Goal: Task Accomplishment & Management: Manage account settings

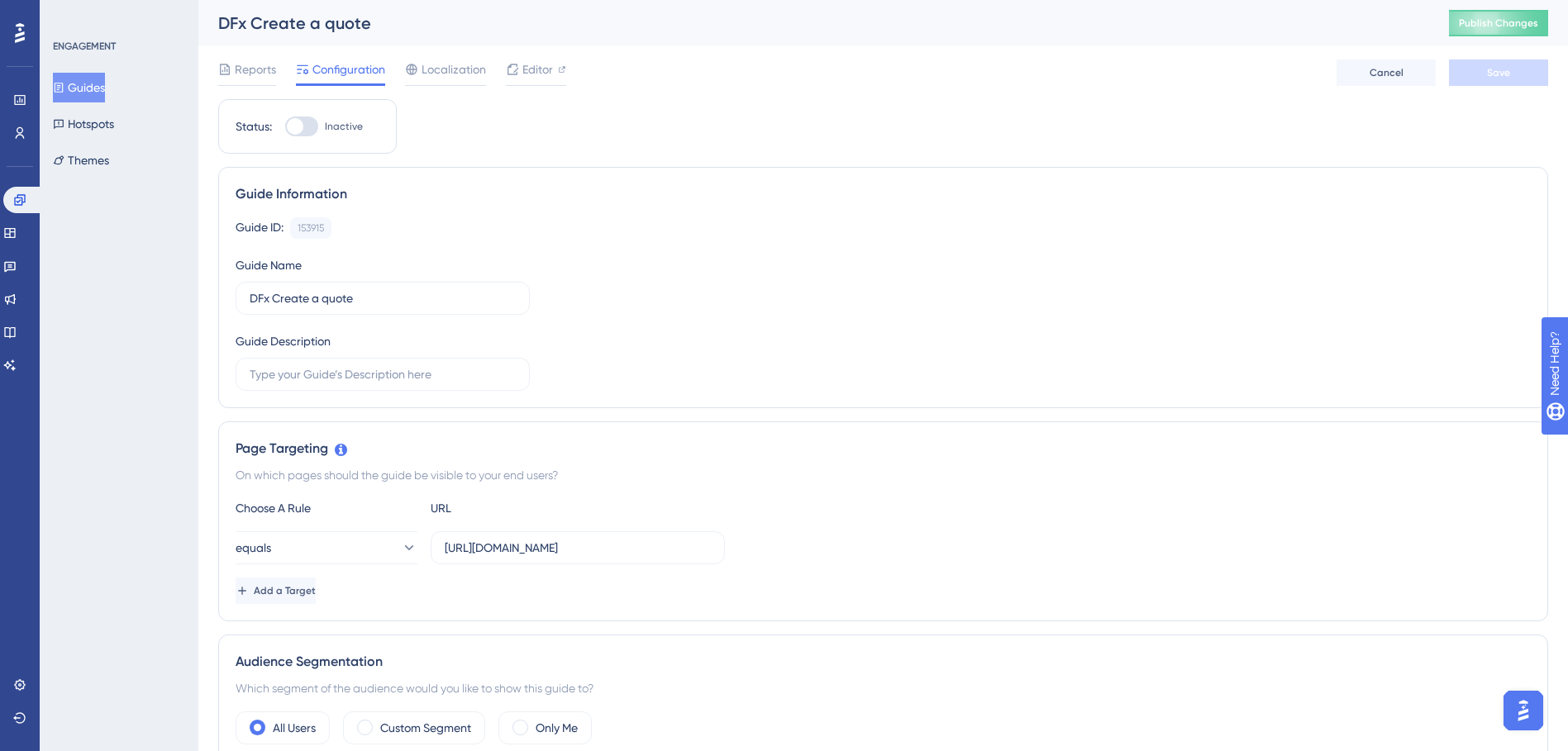
click at [308, 125] on div at bounding box center [302, 126] width 34 height 20
click at [285, 126] on input "Inactive" at bounding box center [284, 126] width 1 height 1
checkbox input "true"
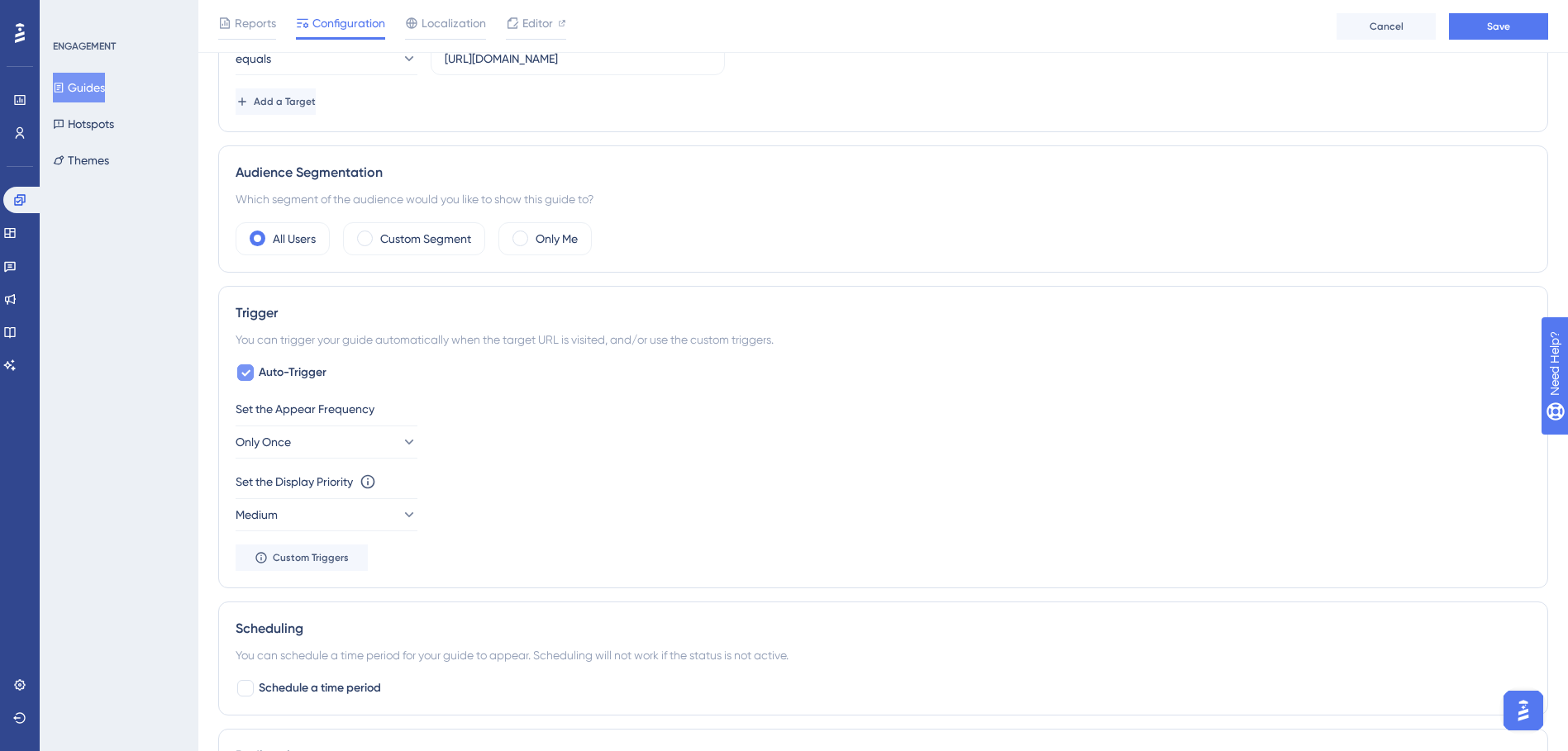
click at [304, 364] on span "Auto-Trigger" at bounding box center [292, 373] width 68 height 20
checkbox input "false"
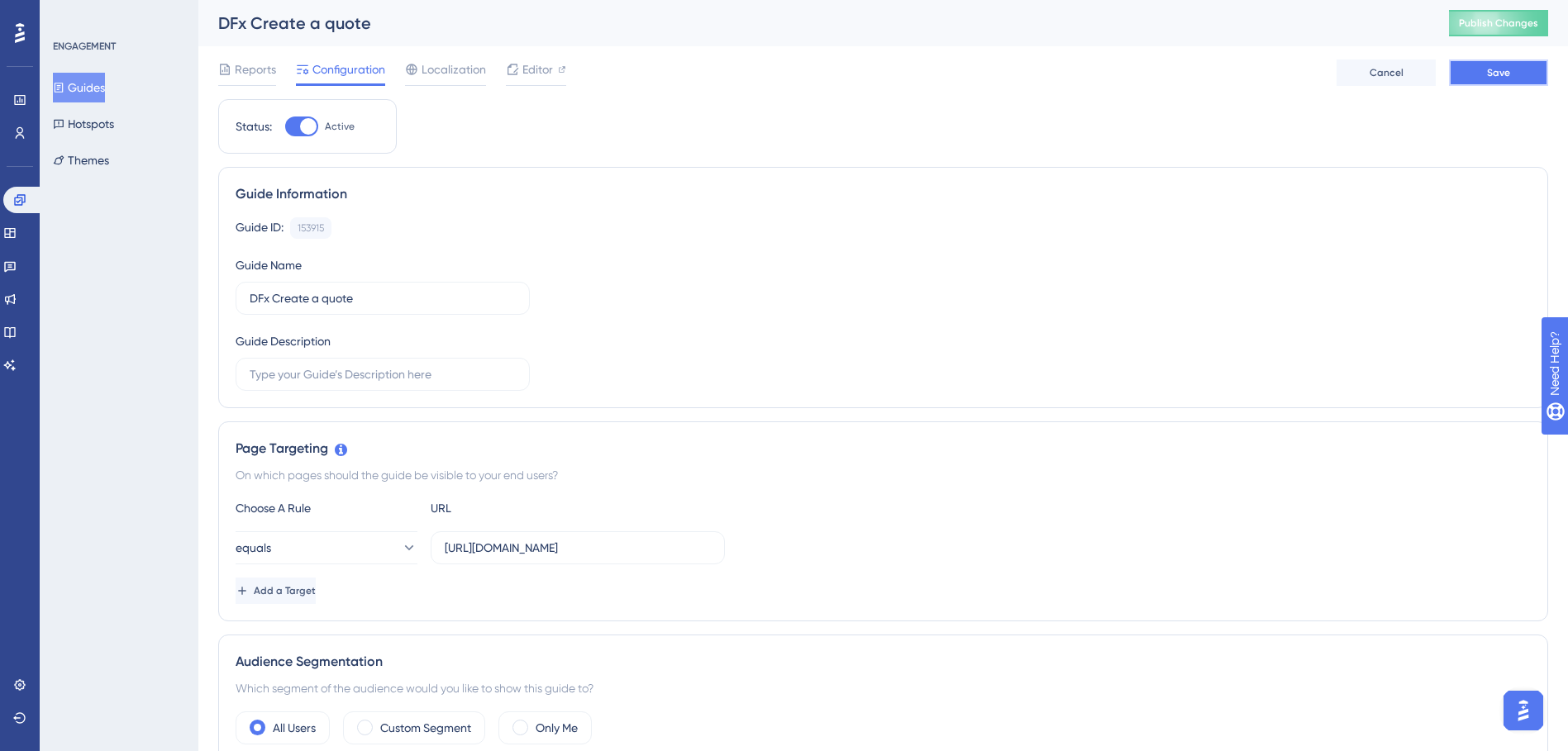
click at [1504, 72] on span "Save" at bounding box center [1497, 72] width 23 height 13
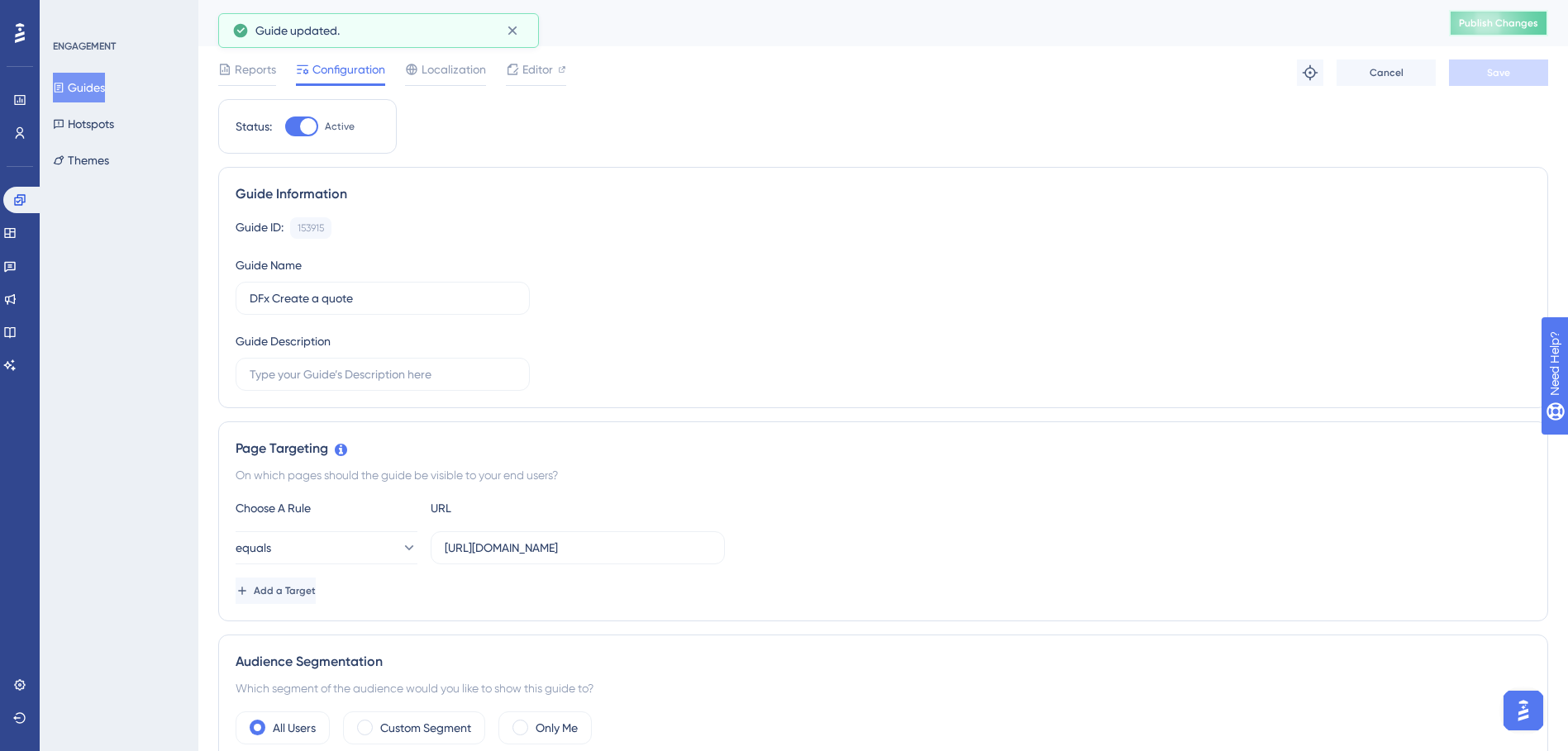
click at [1502, 18] on button "Publish Changes" at bounding box center [1498, 23] width 100 height 27
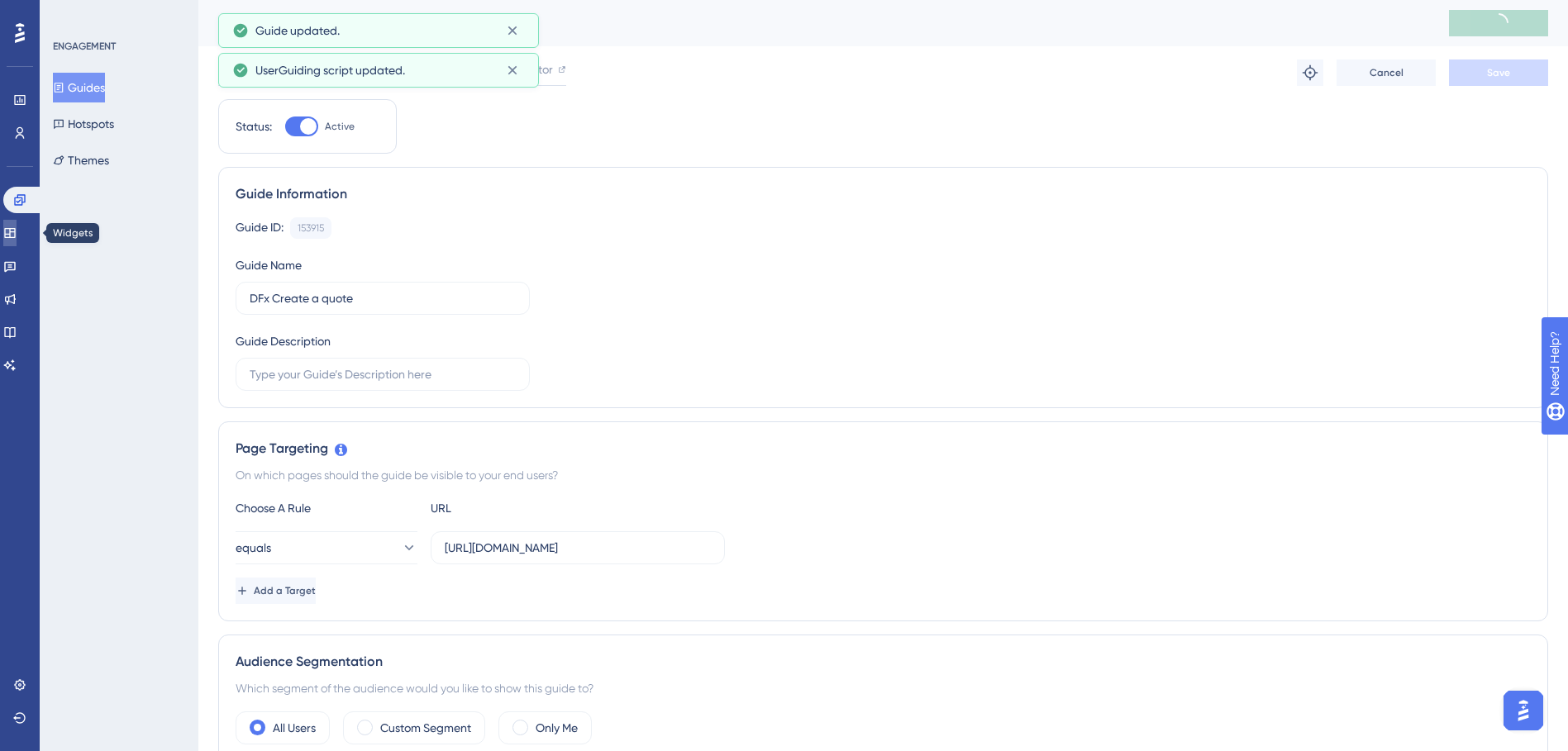
click at [17, 230] on icon at bounding box center [9, 233] width 13 height 13
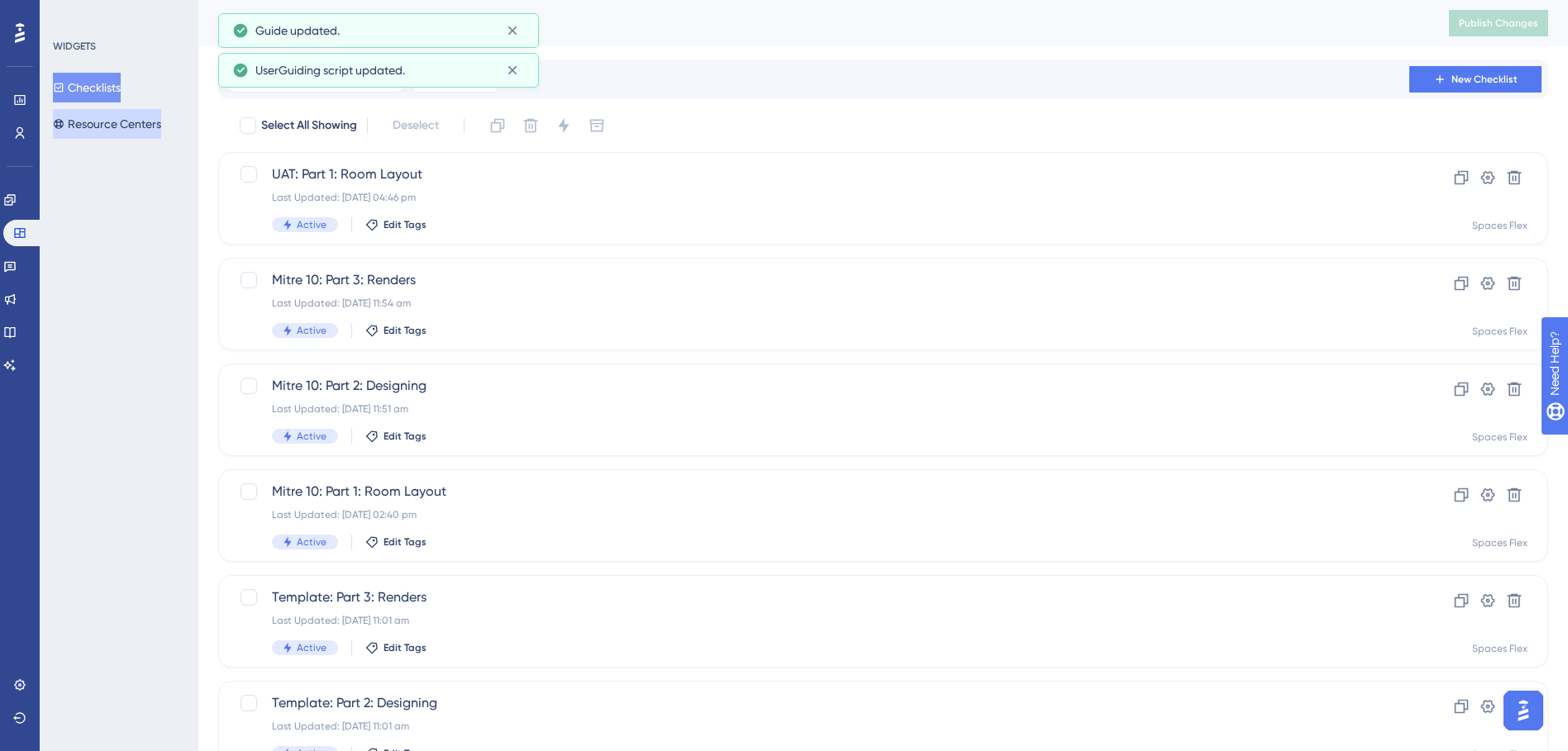
click at [64, 121] on icon at bounding box center [59, 124] width 12 height 12
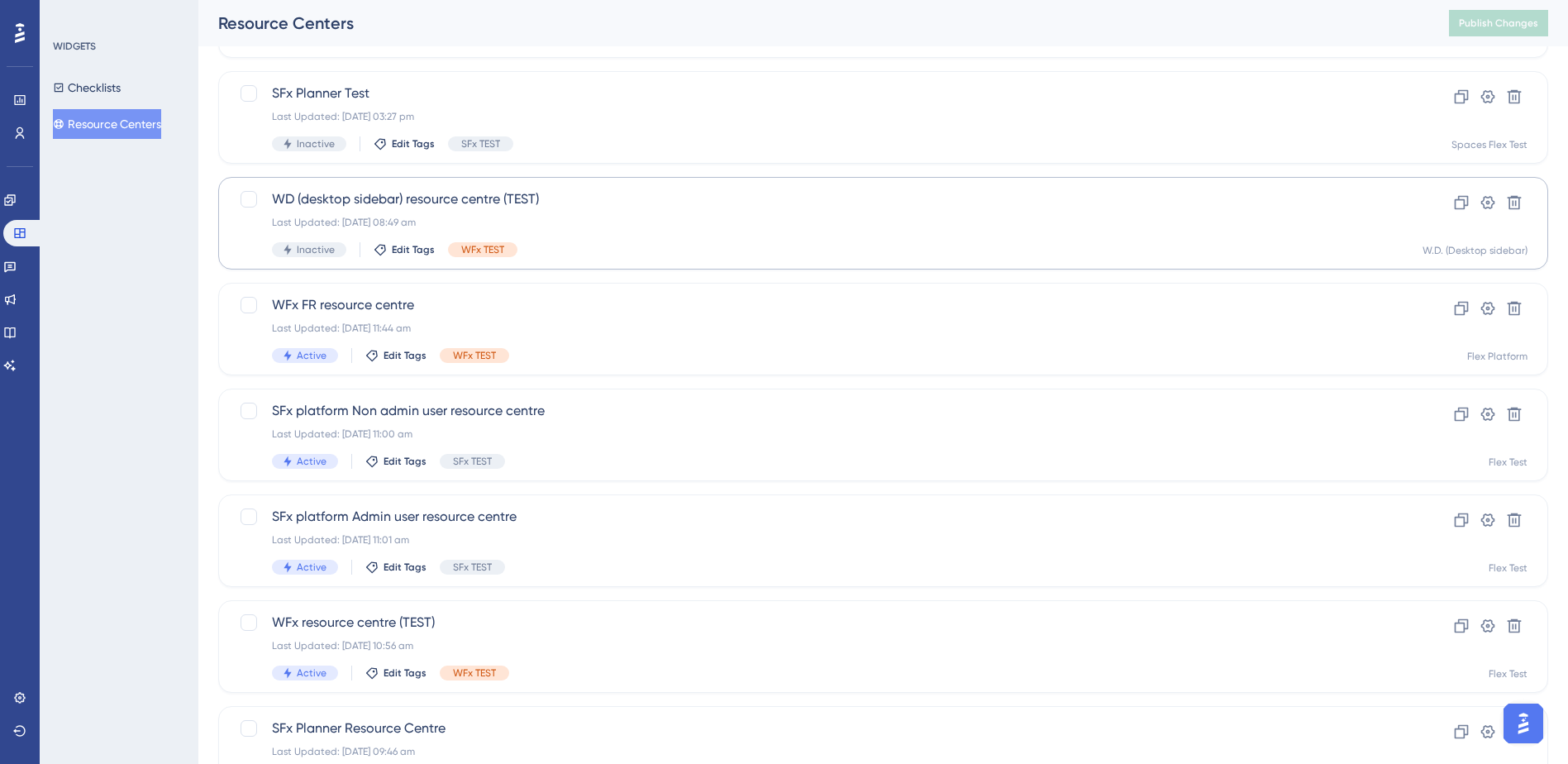
scroll to position [496, 0]
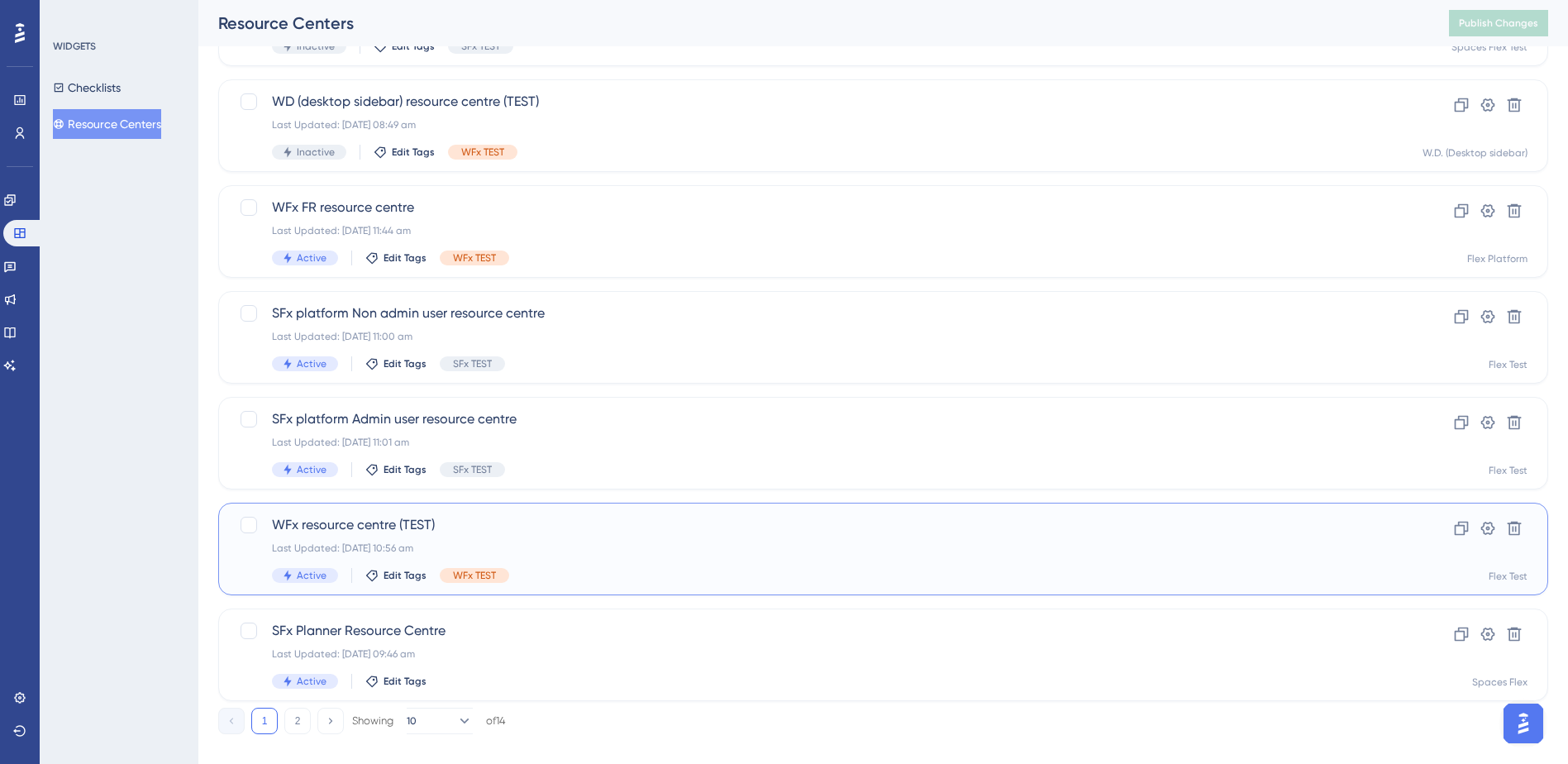
click at [601, 533] on span "WFx resource centre (TEST)" at bounding box center [817, 524] width 1090 height 20
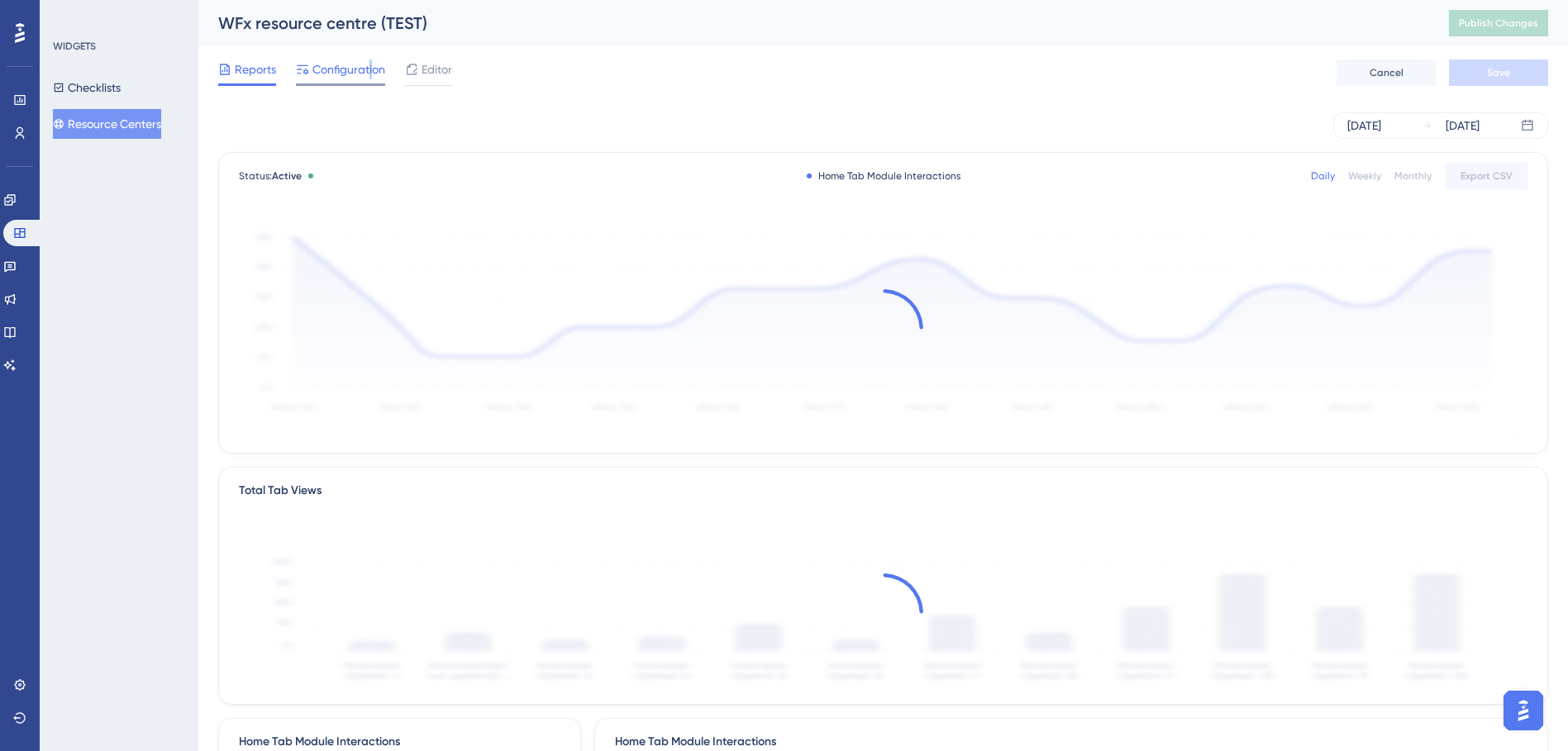
click at [371, 79] on div "Configuration" at bounding box center [340, 72] width 90 height 27
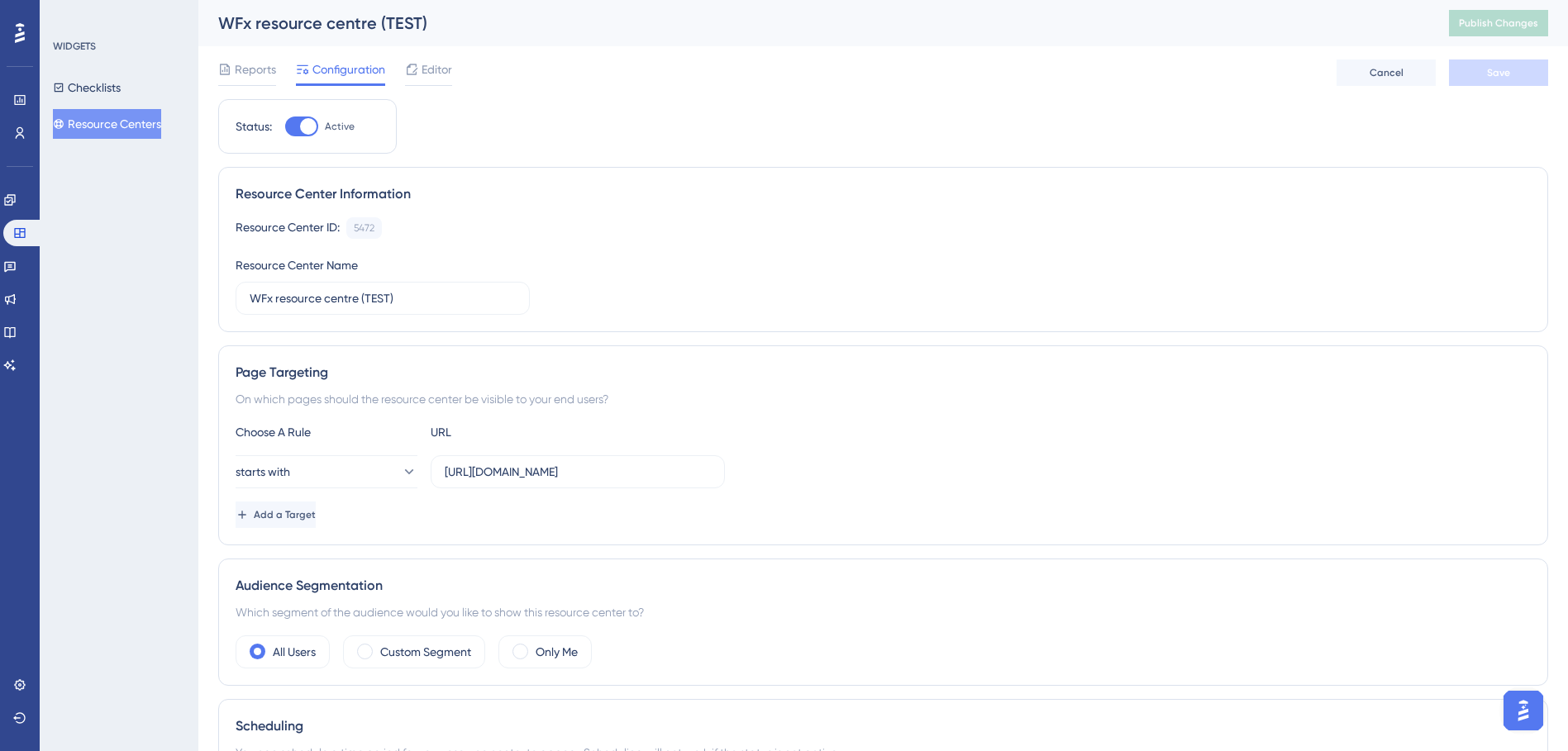
drag, startPoint x: 371, startPoint y: 79, endPoint x: 638, endPoint y: 119, distance: 270.0
click at [638, 119] on div "Status: Active Resource Center Information Resource Center ID: 5472 Copy Resour…" at bounding box center [882, 533] width 1329 height 867
click at [436, 72] on span "Editor" at bounding box center [437, 69] width 31 height 20
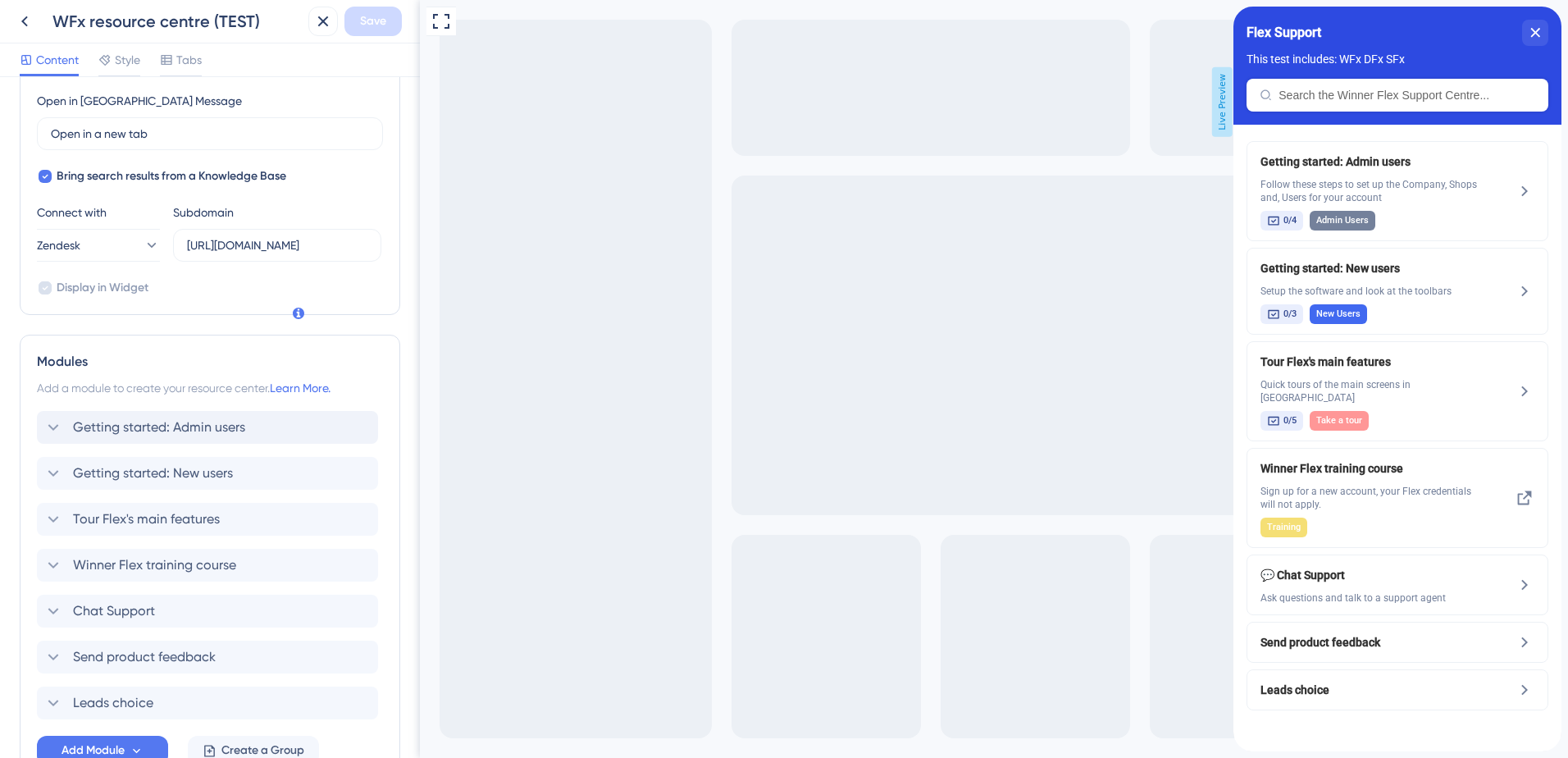
scroll to position [574, 0]
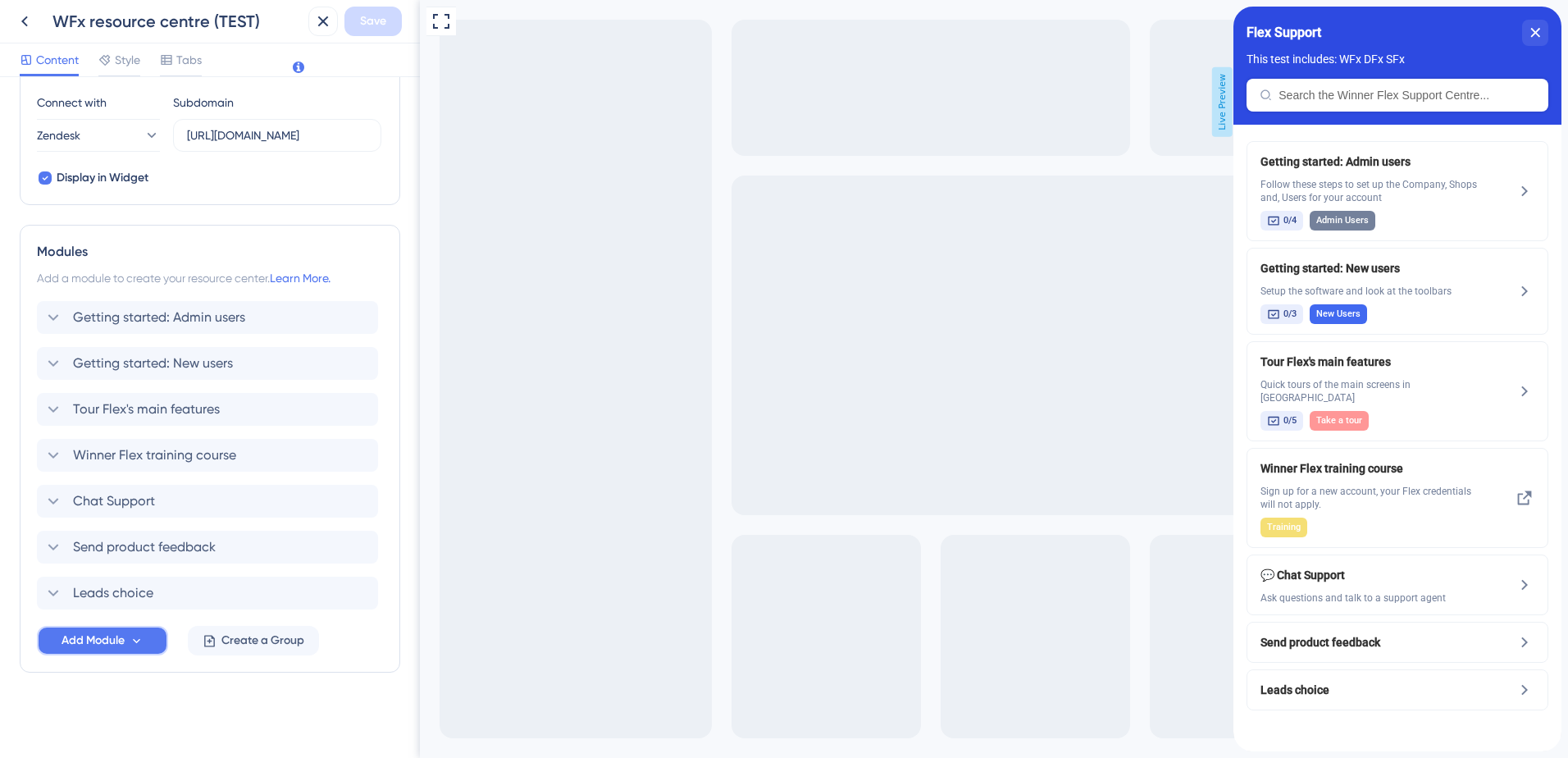
click at [106, 647] on span "Add Module" at bounding box center [93, 641] width 64 height 20
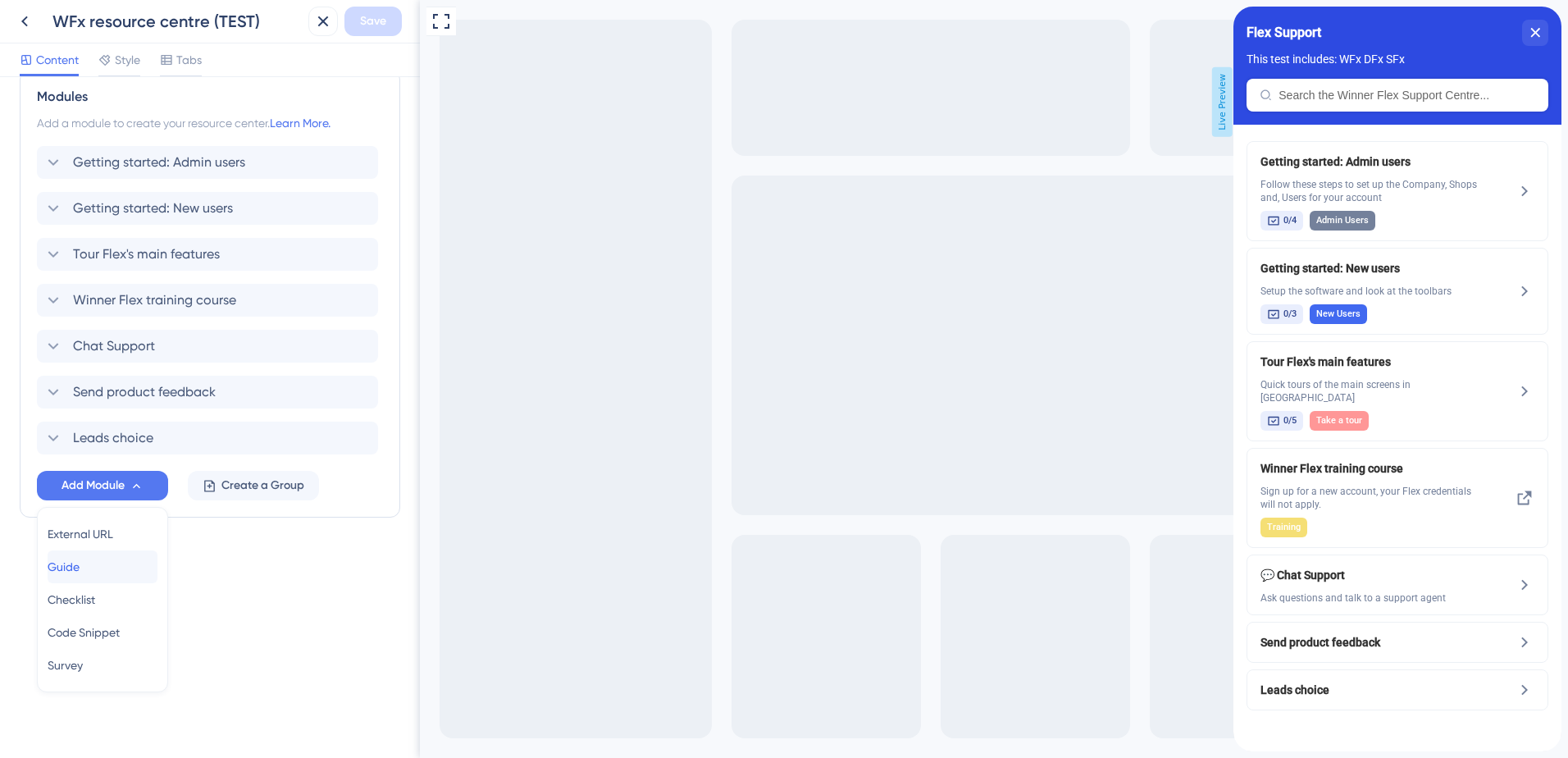
click at [119, 562] on div "Guide Guide" at bounding box center [103, 567] width 110 height 33
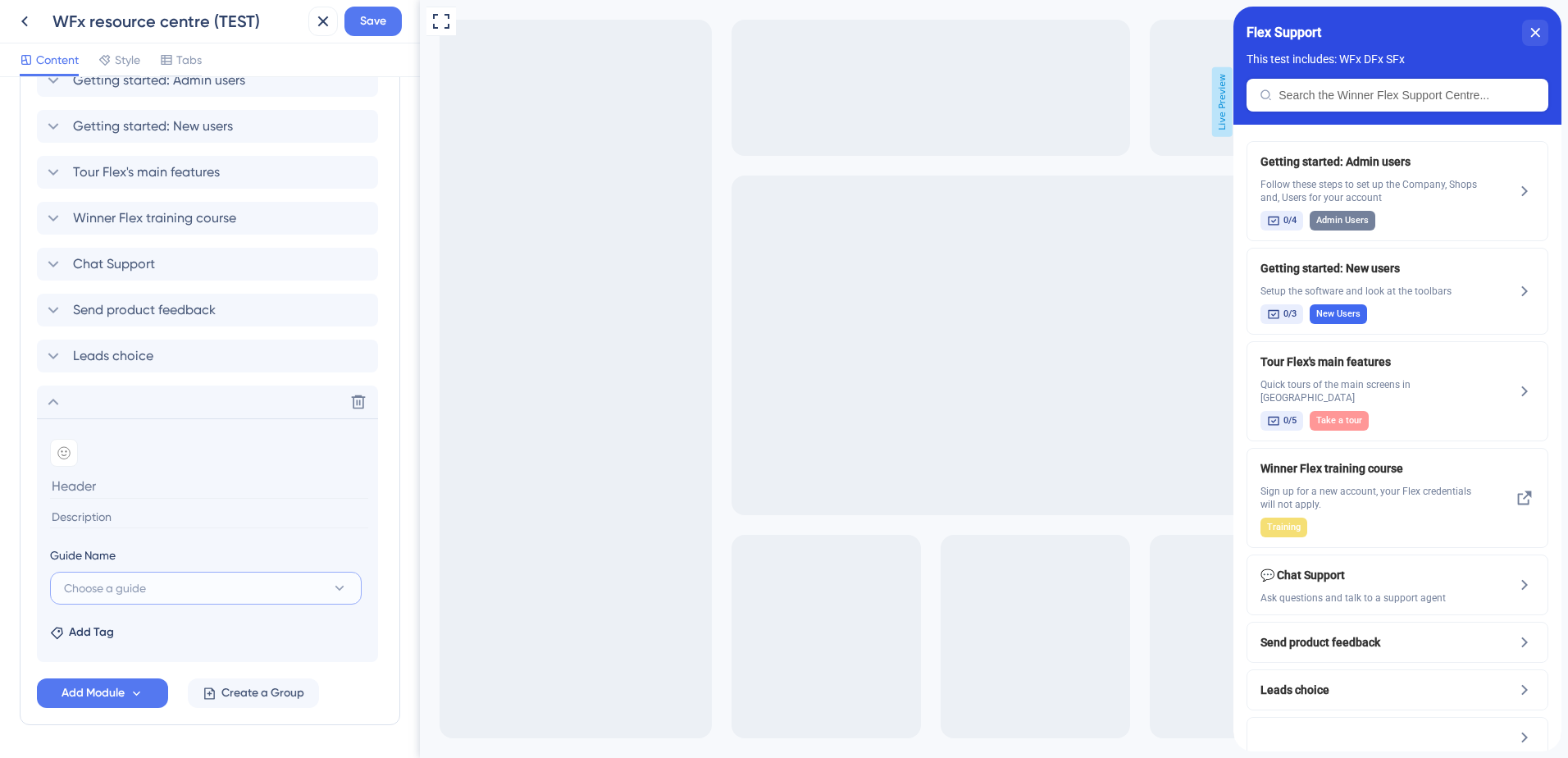
click at [214, 591] on button "Choose a guide" at bounding box center [205, 588] width 312 height 33
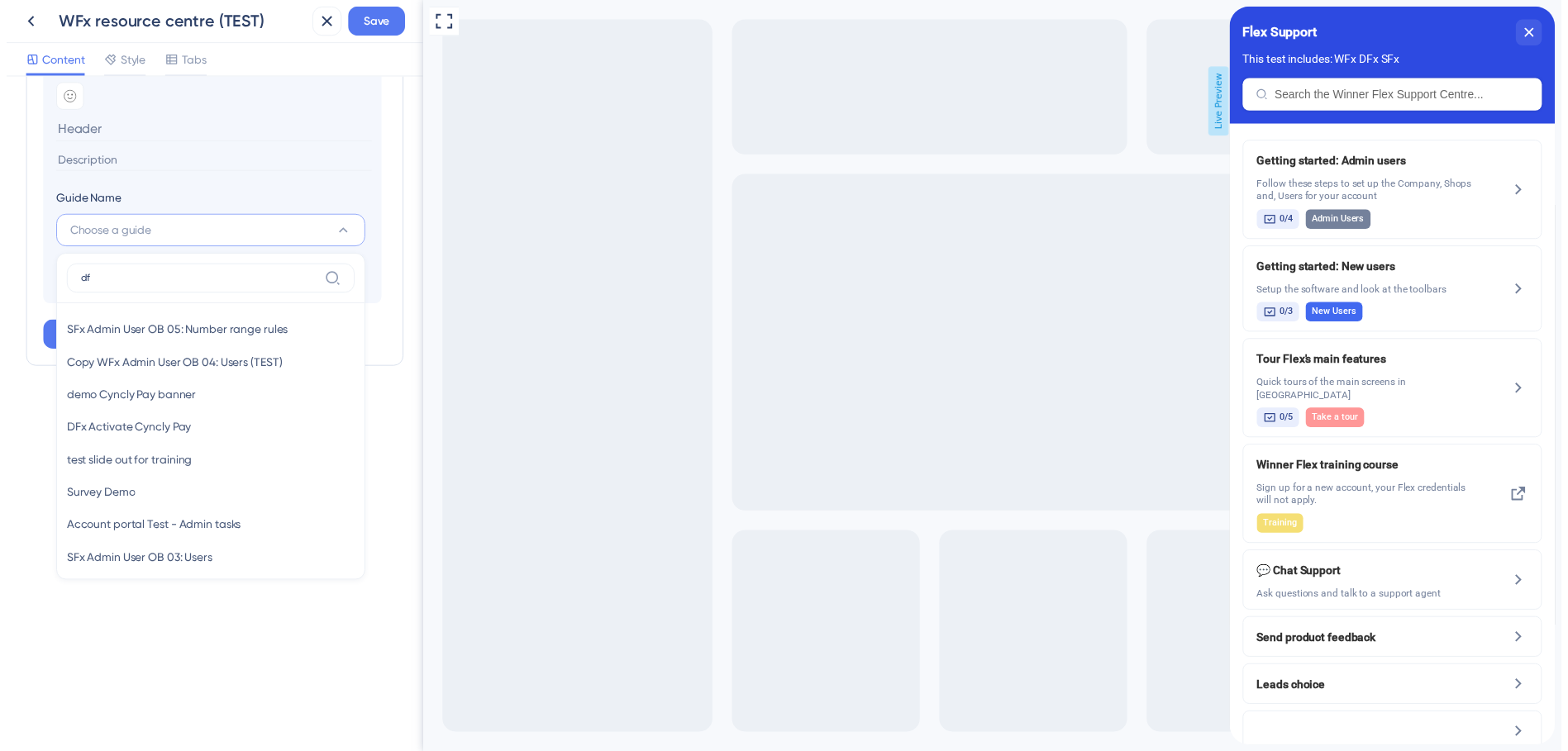
scroll to position [870, 0]
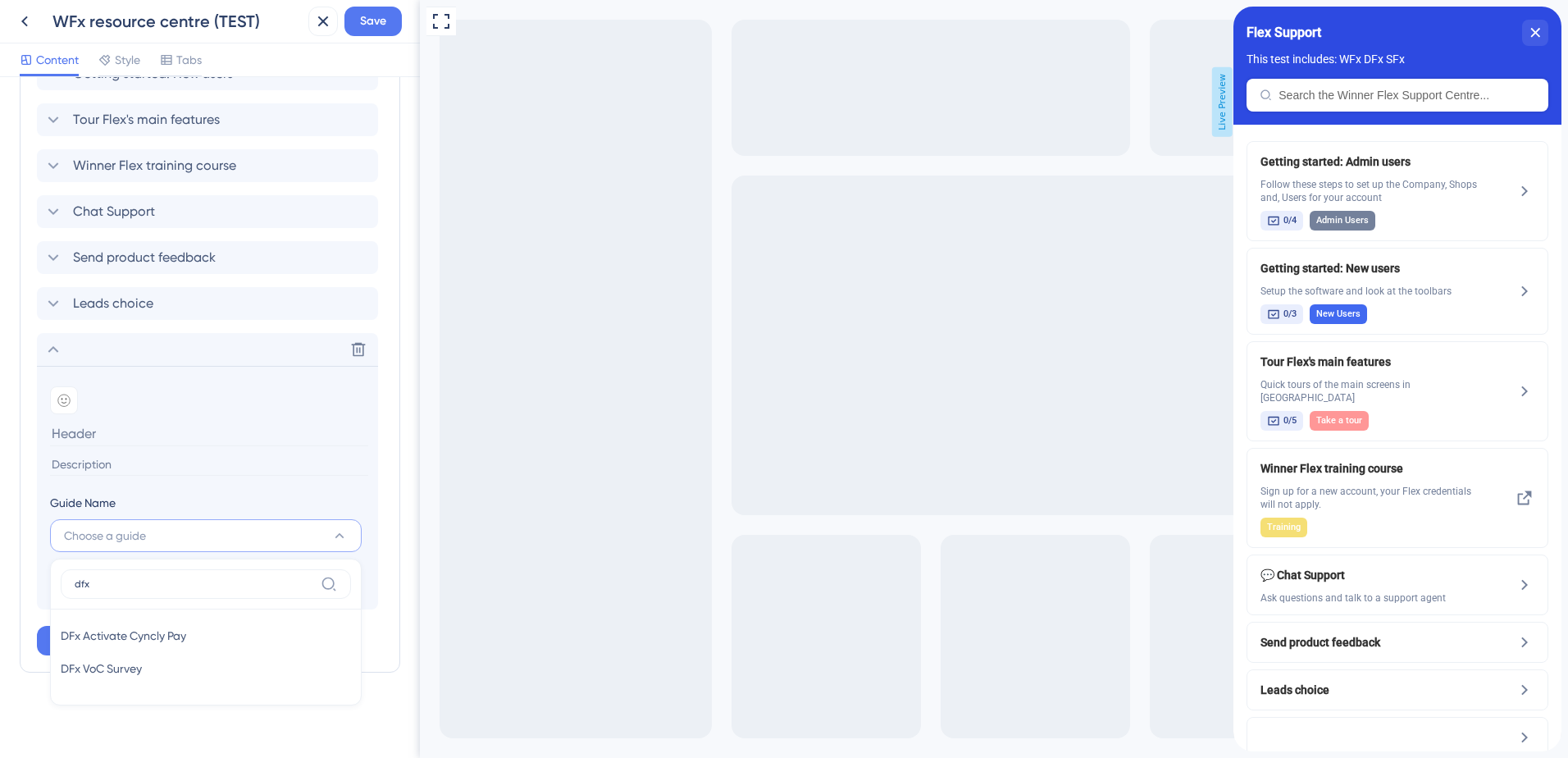
type input "dfx"
click at [282, 447] on section "Add emoji" at bounding box center [207, 429] width 315 height 87
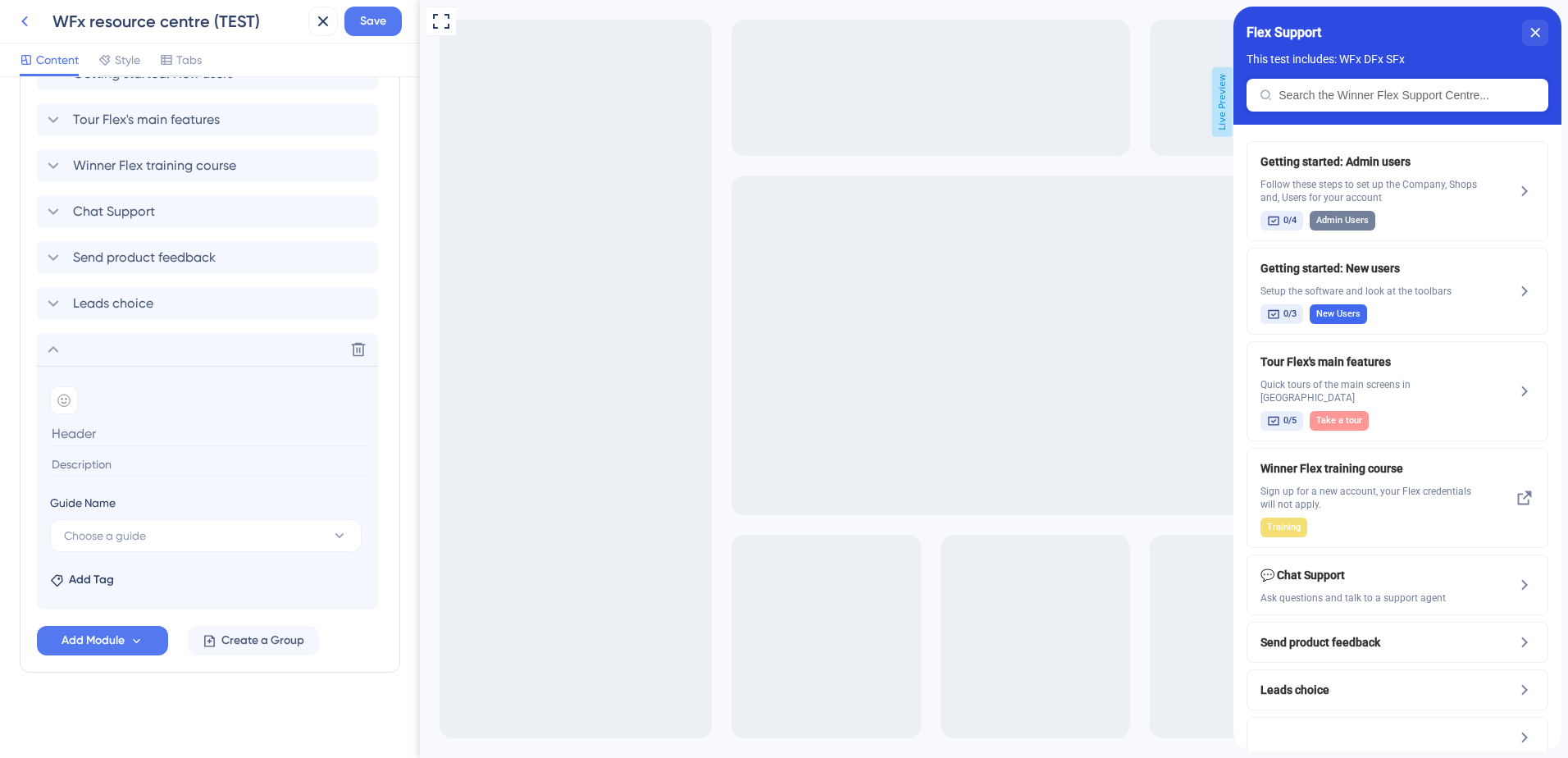
click at [28, 22] on icon at bounding box center [24, 22] width 20 height 20
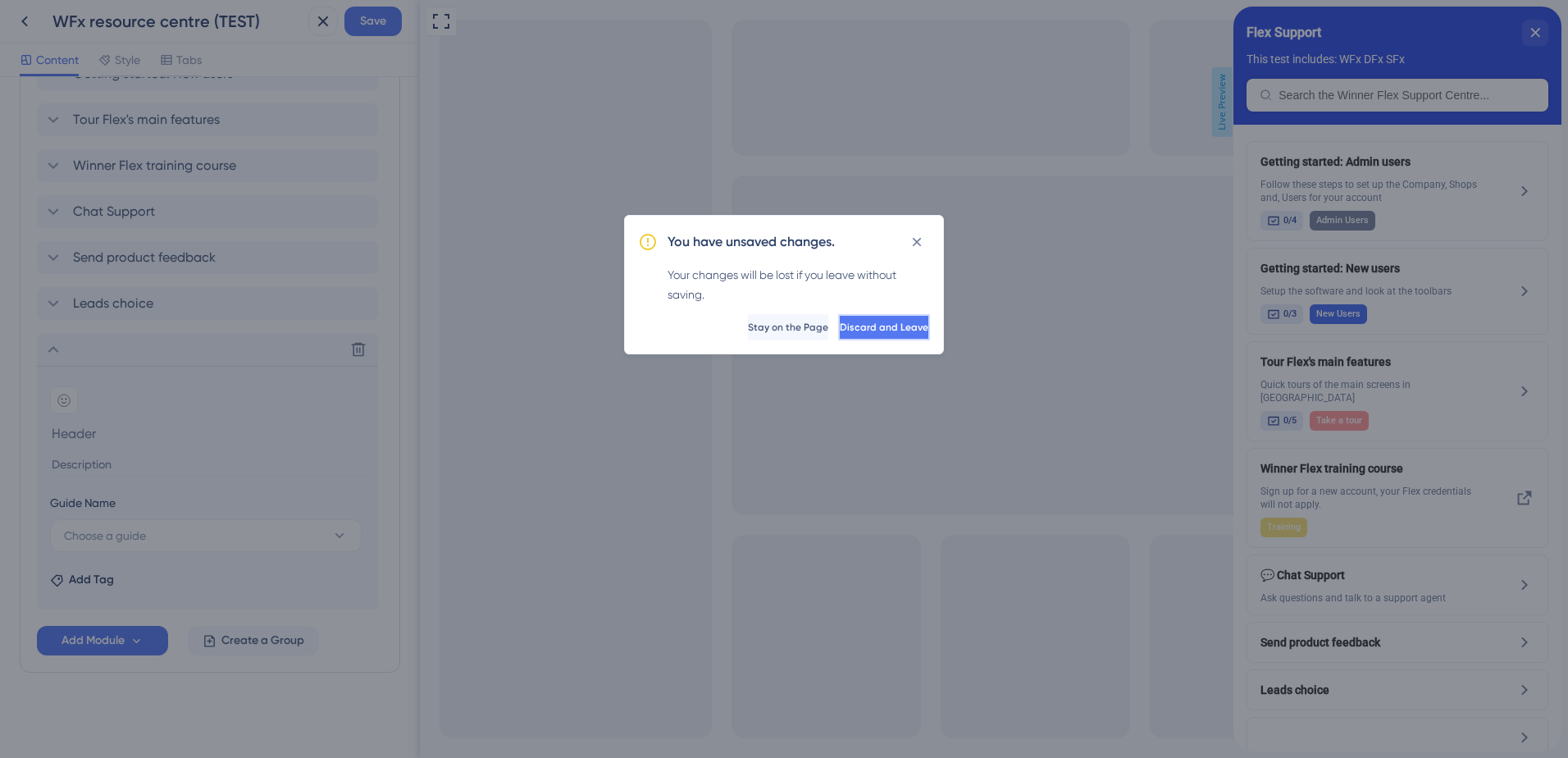
click at [840, 333] on span "Discard and Leave" at bounding box center [884, 327] width 89 height 13
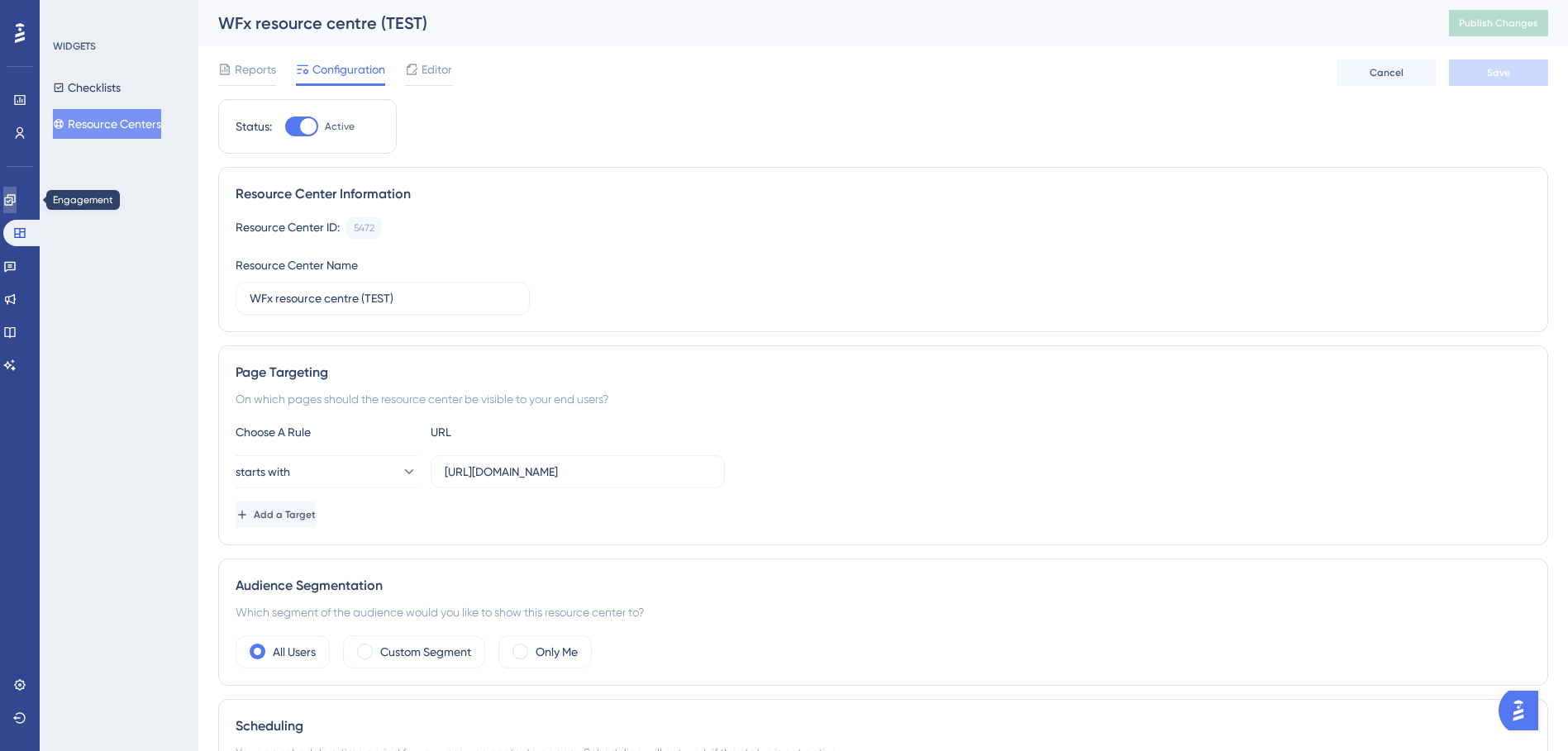
drag, startPoint x: 27, startPoint y: 193, endPoint x: 56, endPoint y: 176, distance: 33.6
click at [17, 193] on link at bounding box center [9, 199] width 13 height 27
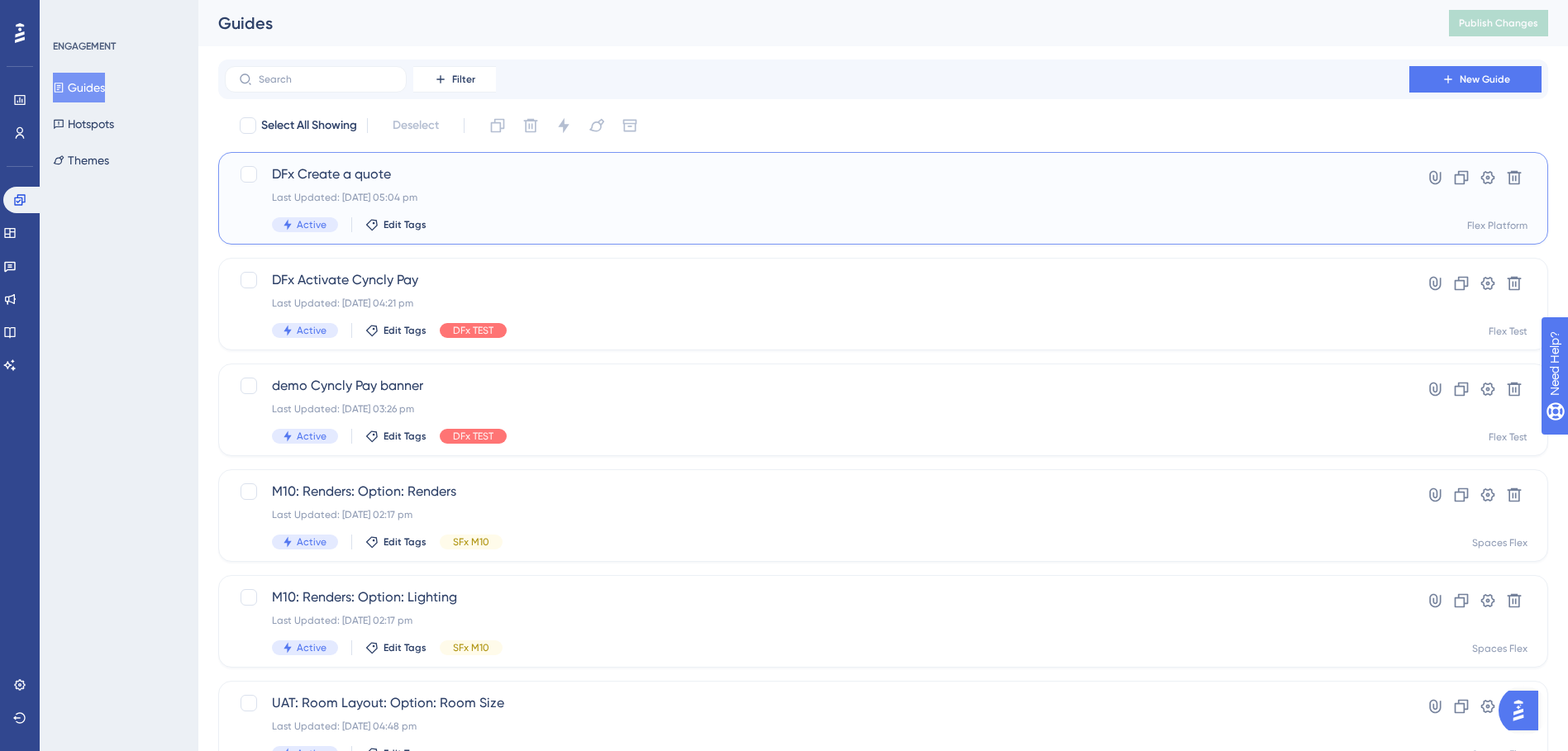
click at [518, 192] on div "Last Updated: [DATE] 05:04 pm" at bounding box center [817, 197] width 1090 height 13
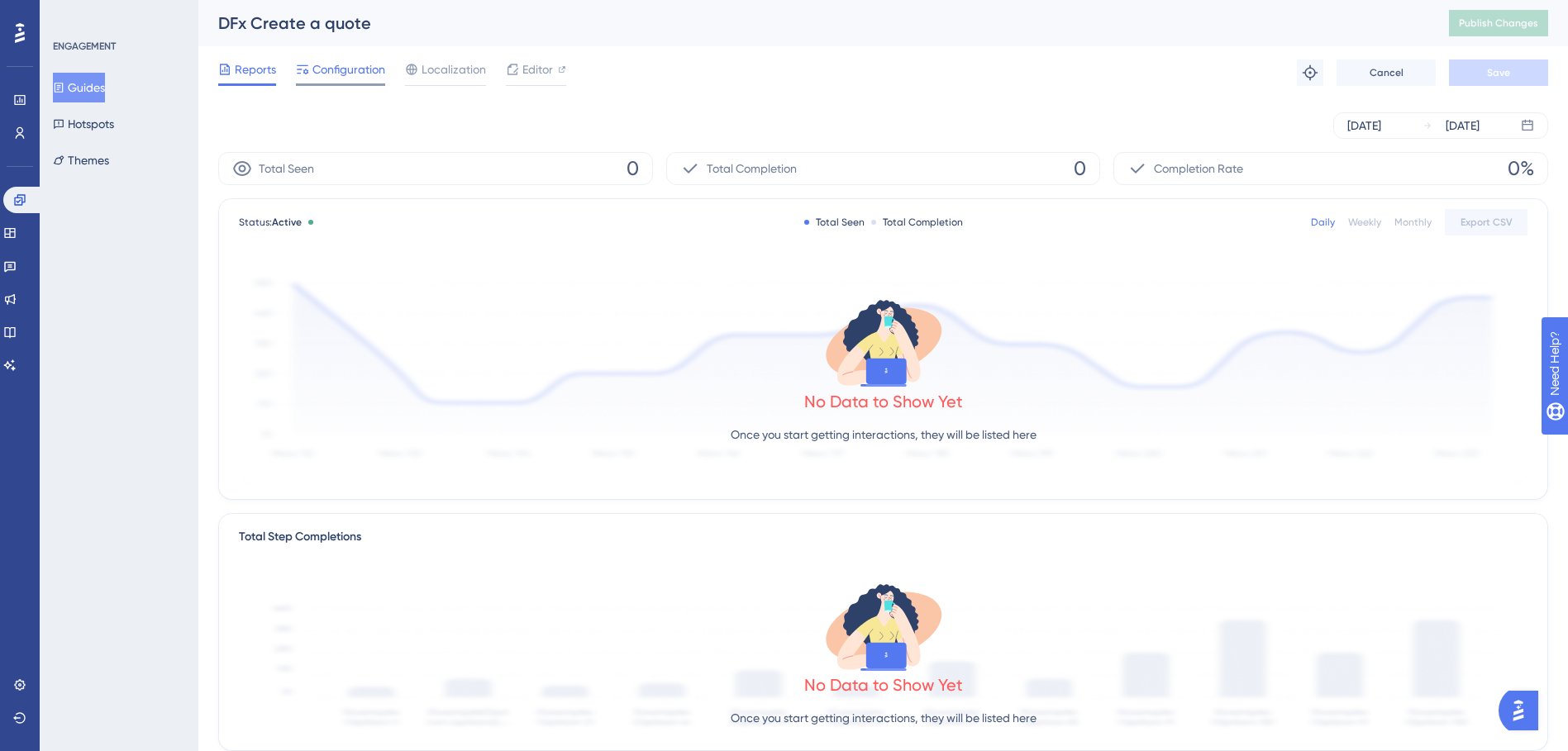
click at [368, 67] on span "Configuration" at bounding box center [349, 69] width 73 height 20
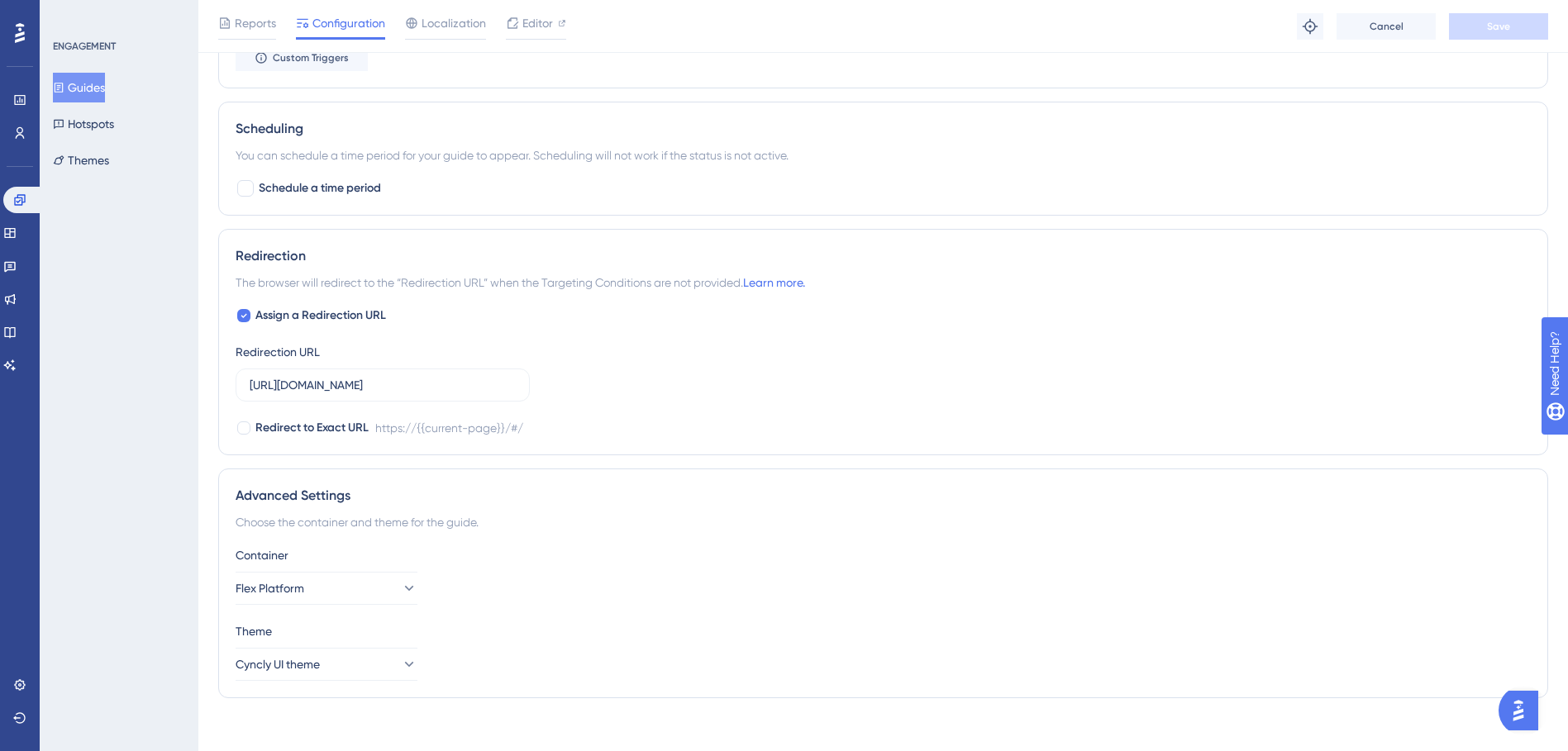
scroll to position [863, 0]
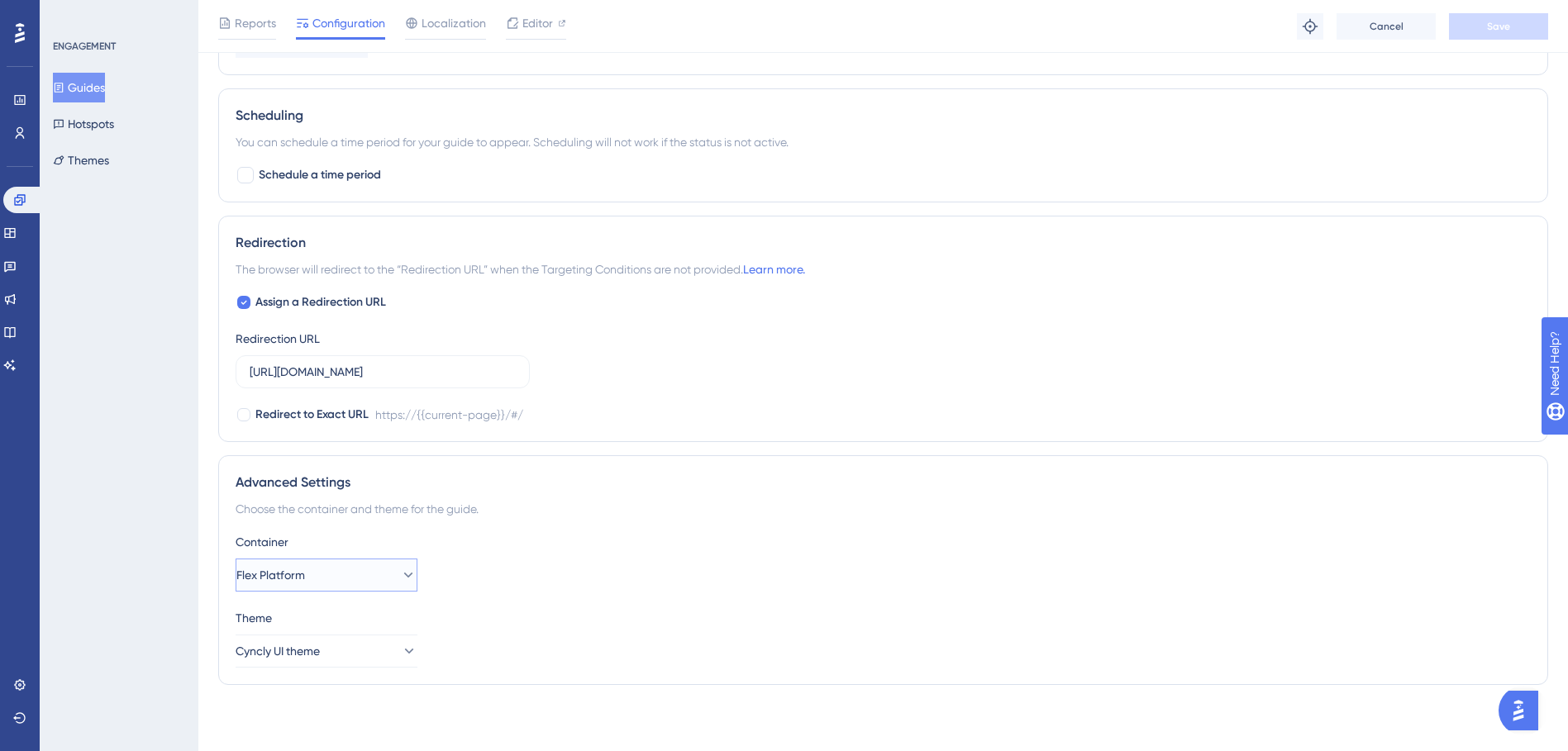
click at [359, 576] on button "Flex Platform" at bounding box center [326, 576] width 181 height 34
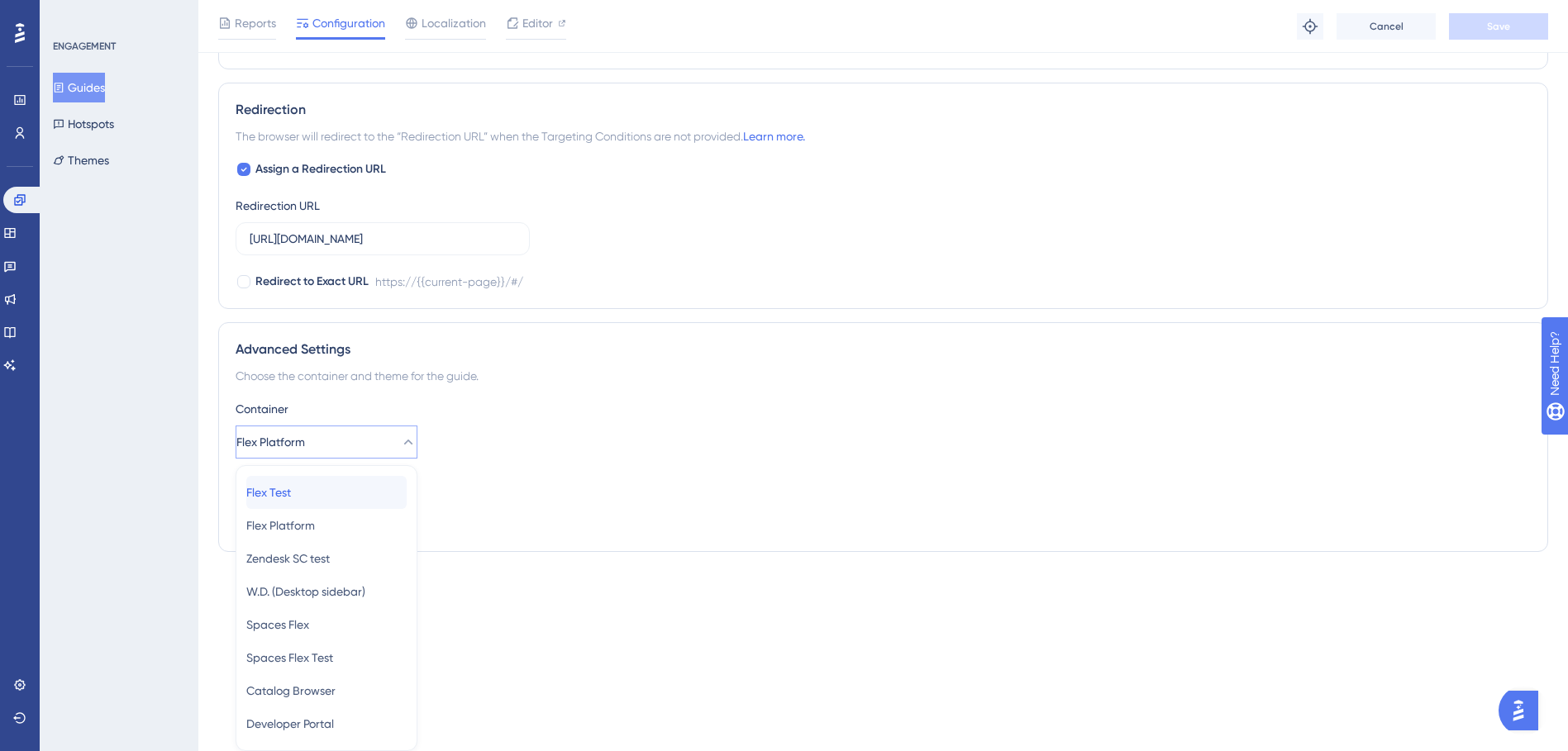
click at [351, 489] on div "Flex Test Flex Test" at bounding box center [326, 493] width 161 height 34
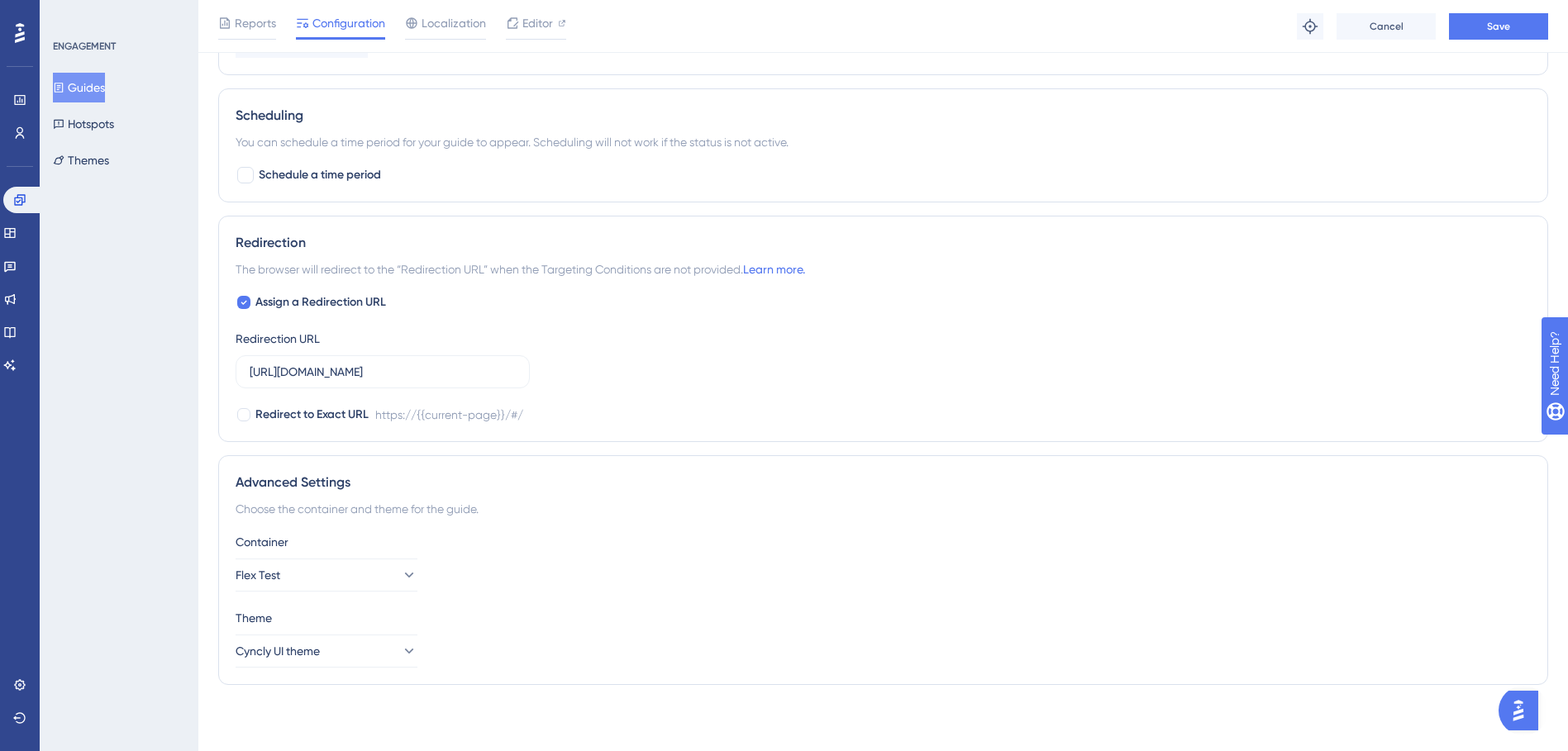
scroll to position [863, 0]
click at [1524, 22] on button "Save" at bounding box center [1498, 26] width 100 height 27
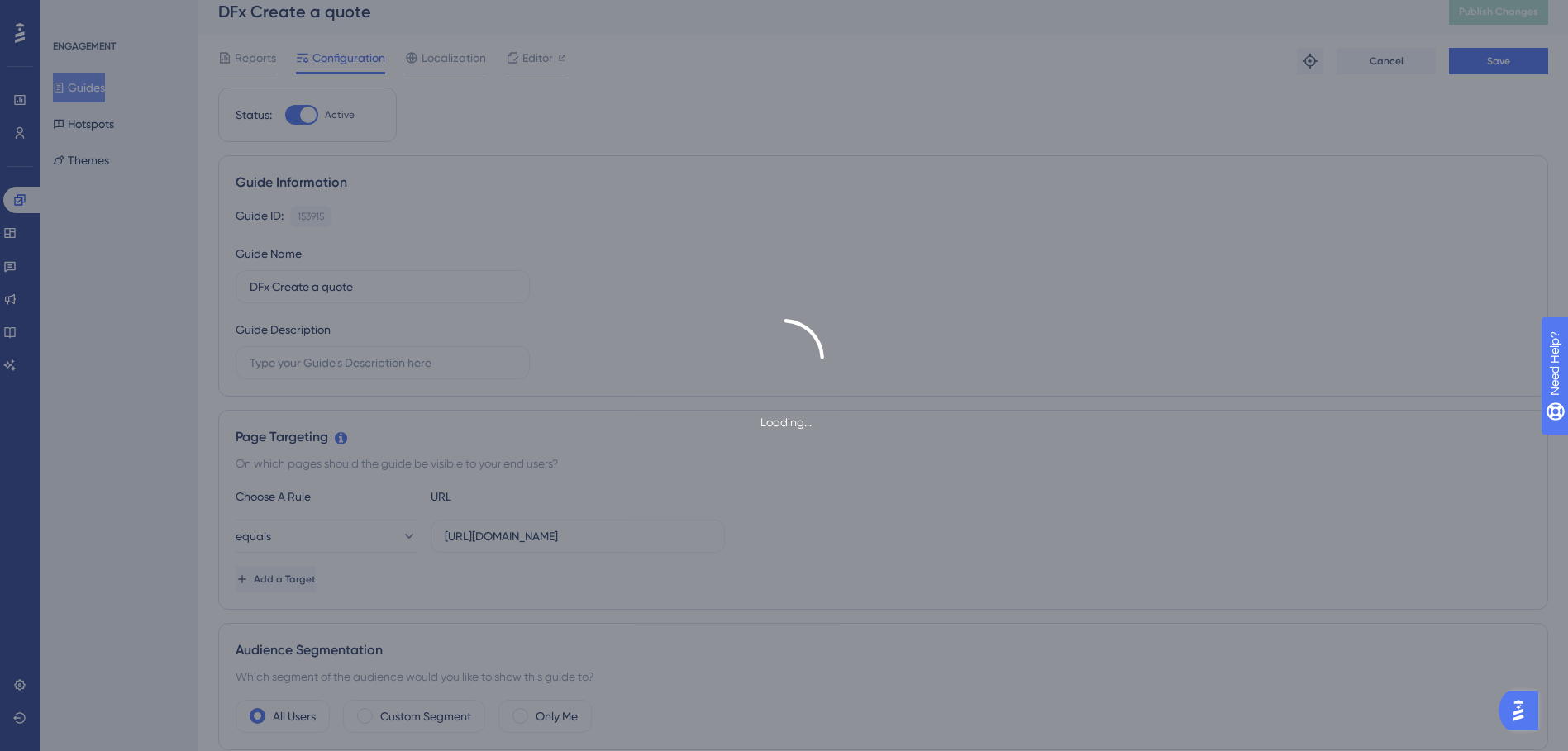
scroll to position [0, 0]
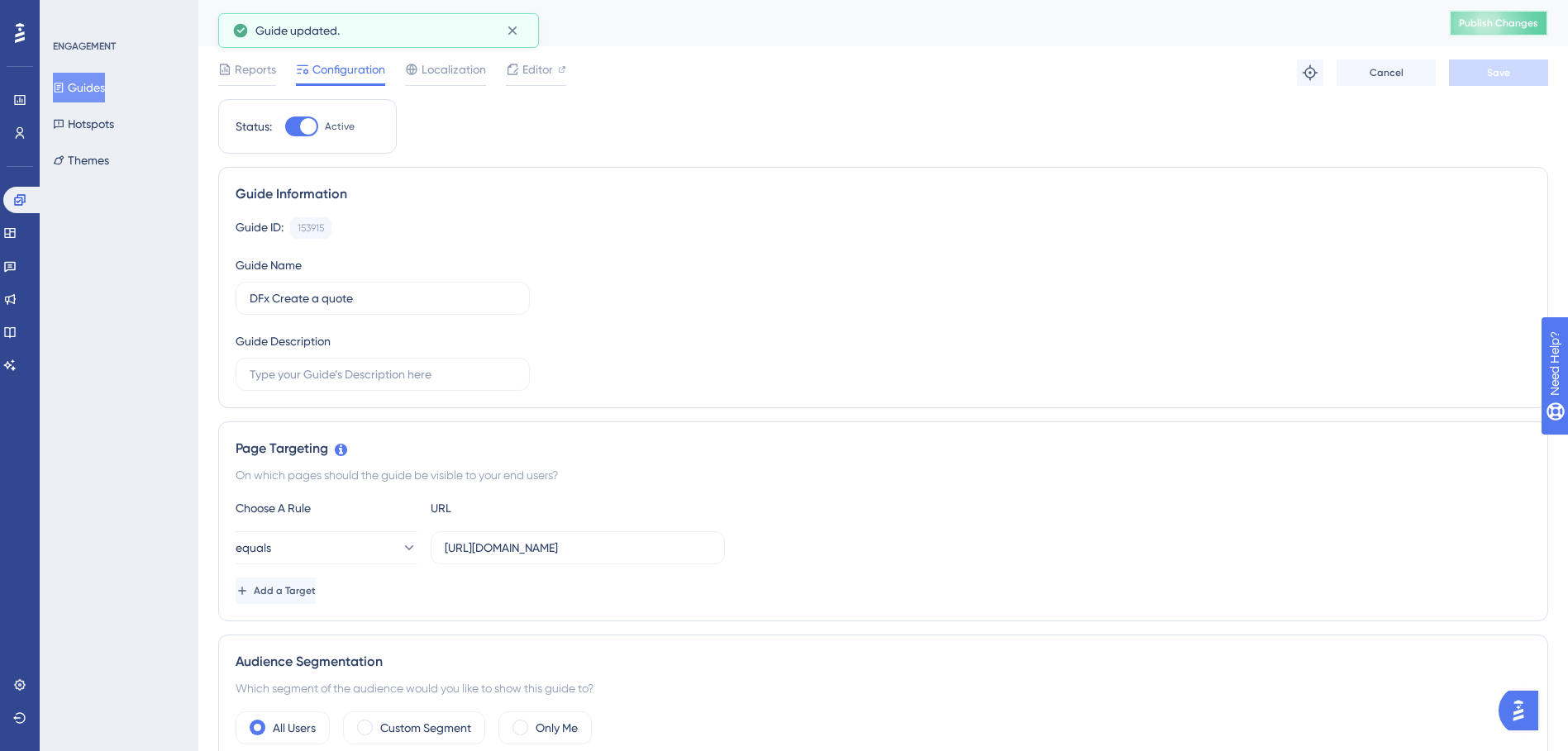
click at [1531, 23] on button "Publish Changes" at bounding box center [1498, 23] width 100 height 27
drag, startPoint x: 33, startPoint y: 229, endPoint x: 45, endPoint y: 222, distance: 13.9
click at [17, 229] on link at bounding box center [9, 233] width 13 height 27
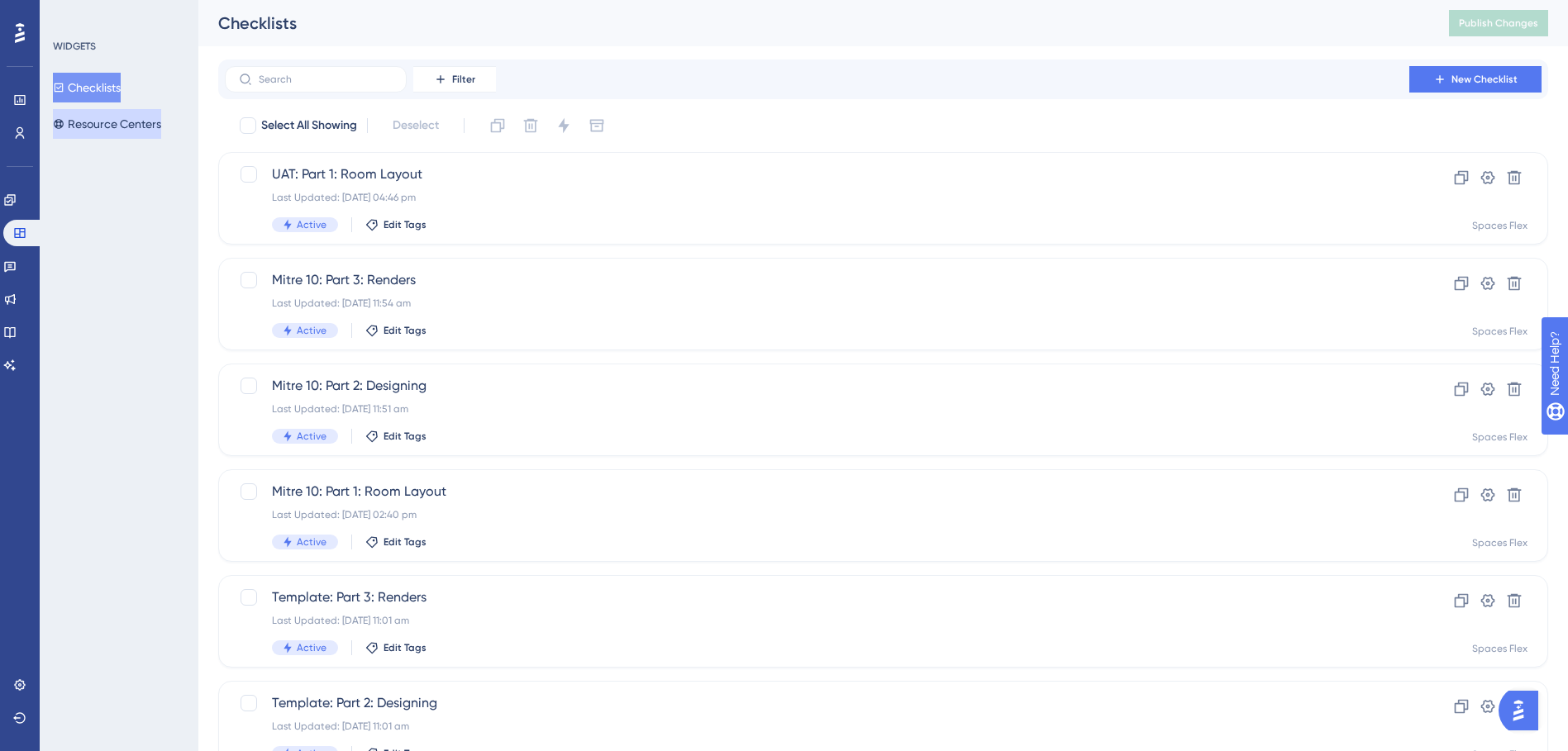
click at [118, 130] on button "Resource Centers" at bounding box center [107, 124] width 108 height 30
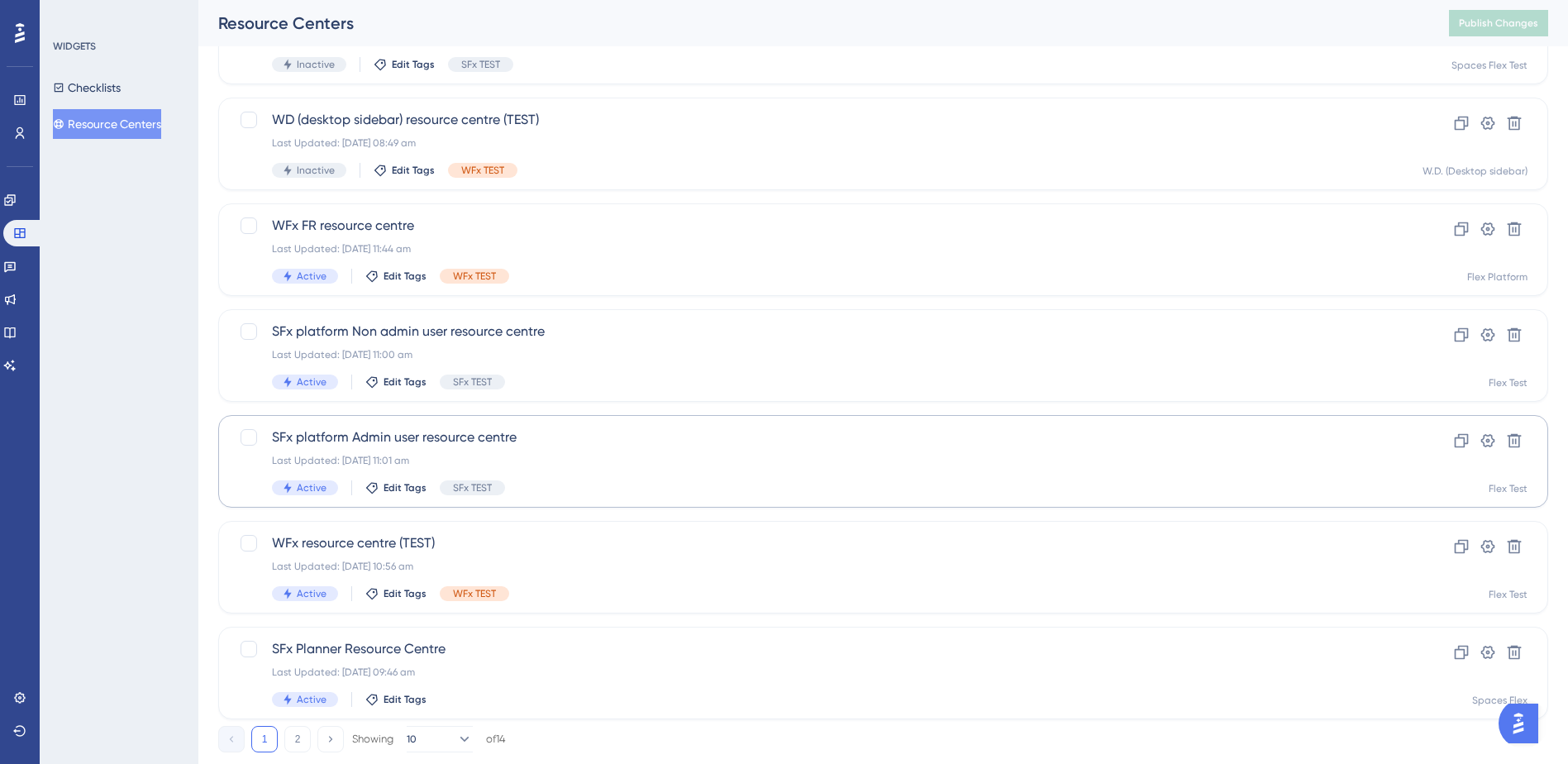
scroll to position [520, 0]
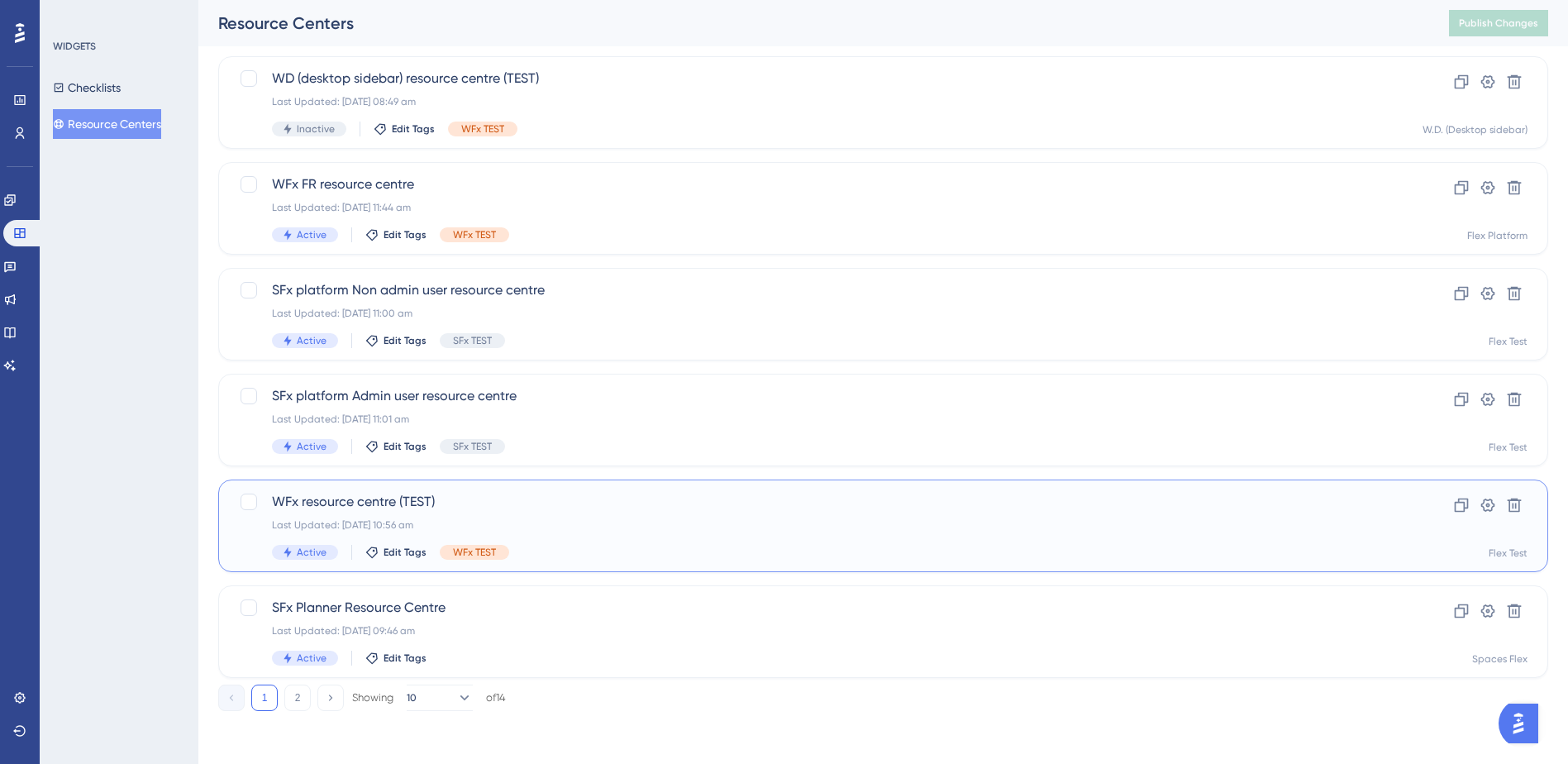
click at [736, 528] on div "Last Updated: [DATE] 10:56 am" at bounding box center [817, 524] width 1090 height 13
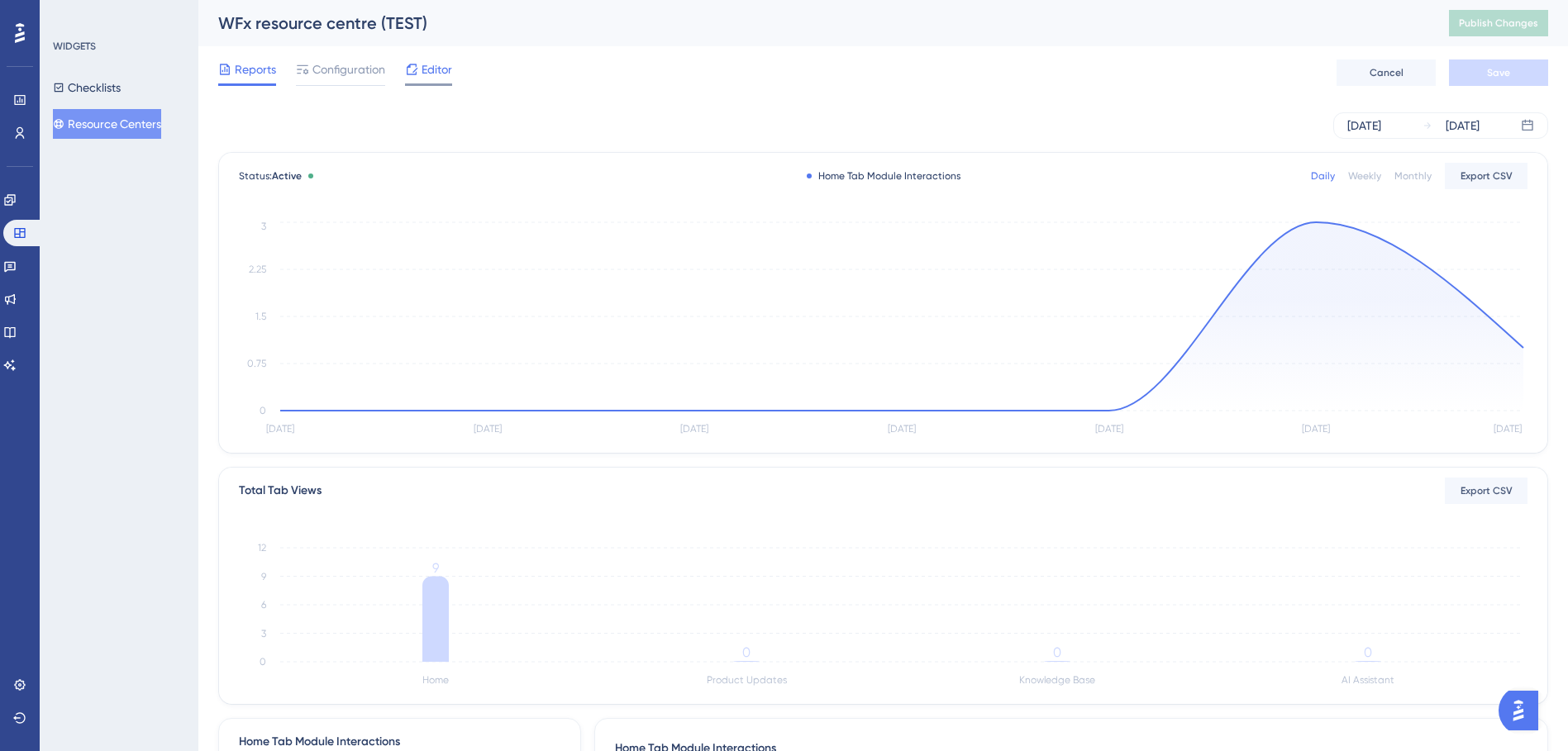
click at [432, 72] on span "Editor" at bounding box center [437, 69] width 31 height 20
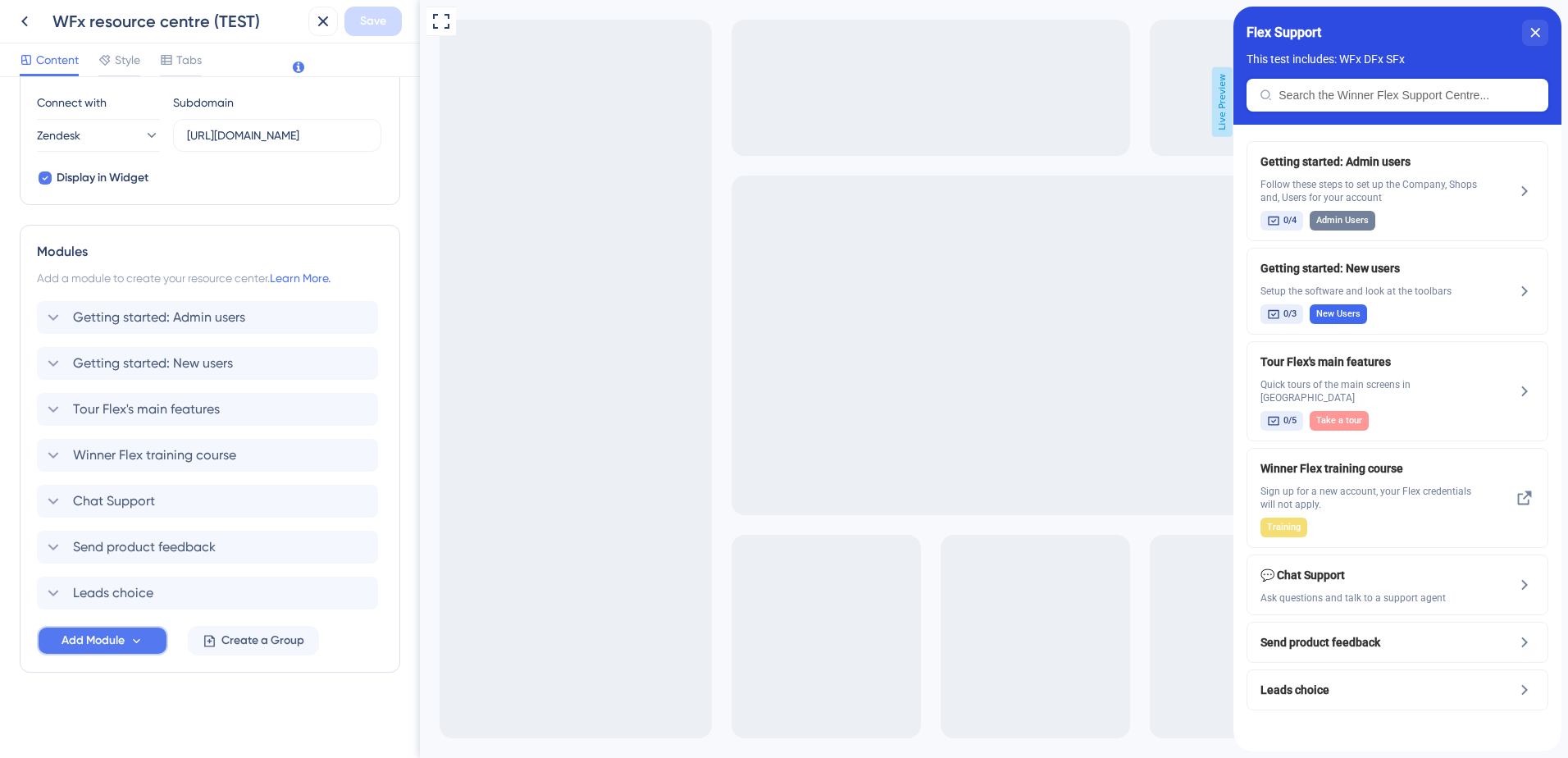
click at [99, 647] on span "Add Module" at bounding box center [93, 641] width 64 height 20
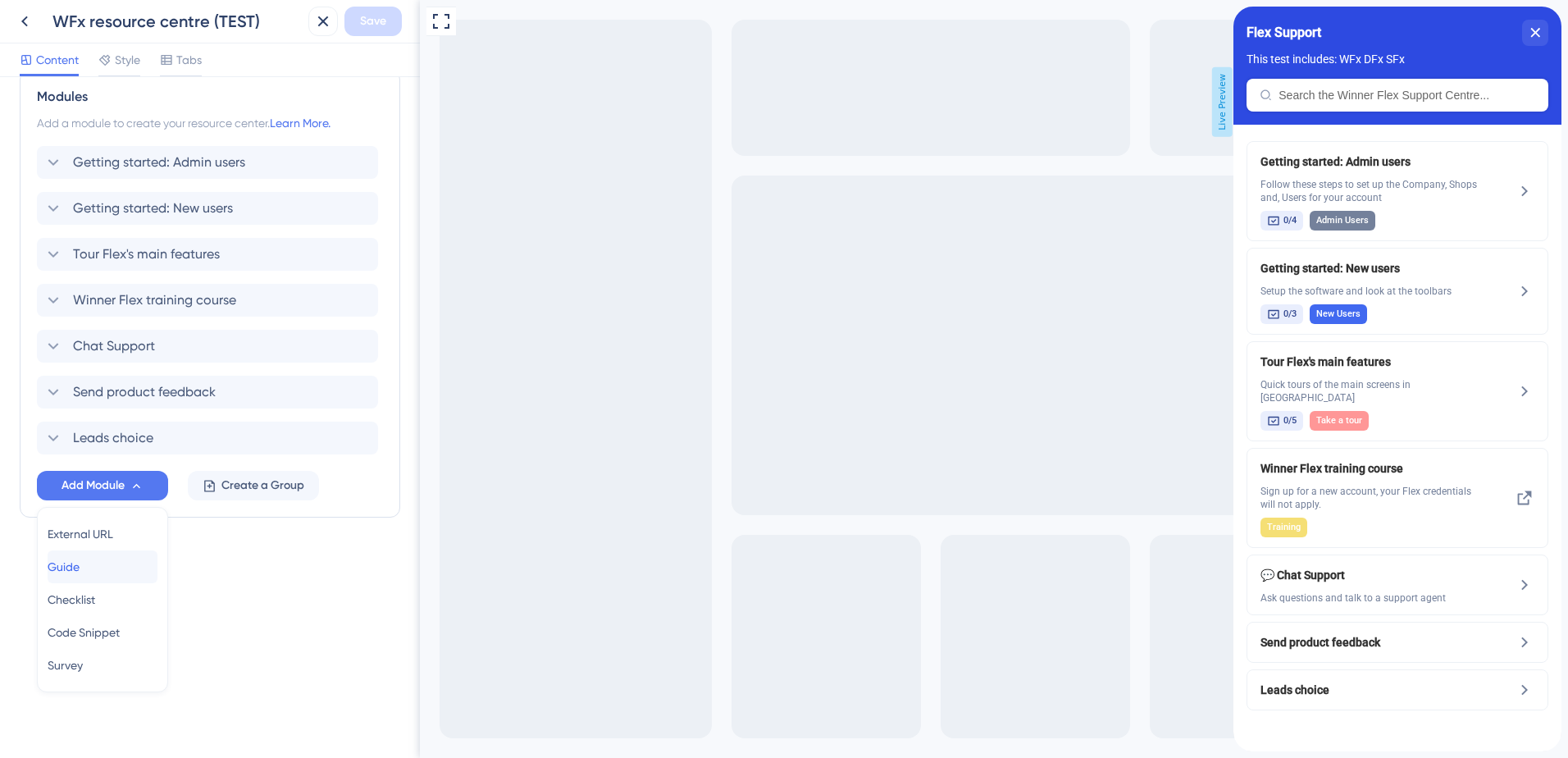
click at [121, 565] on div "Guide Guide" at bounding box center [103, 567] width 110 height 33
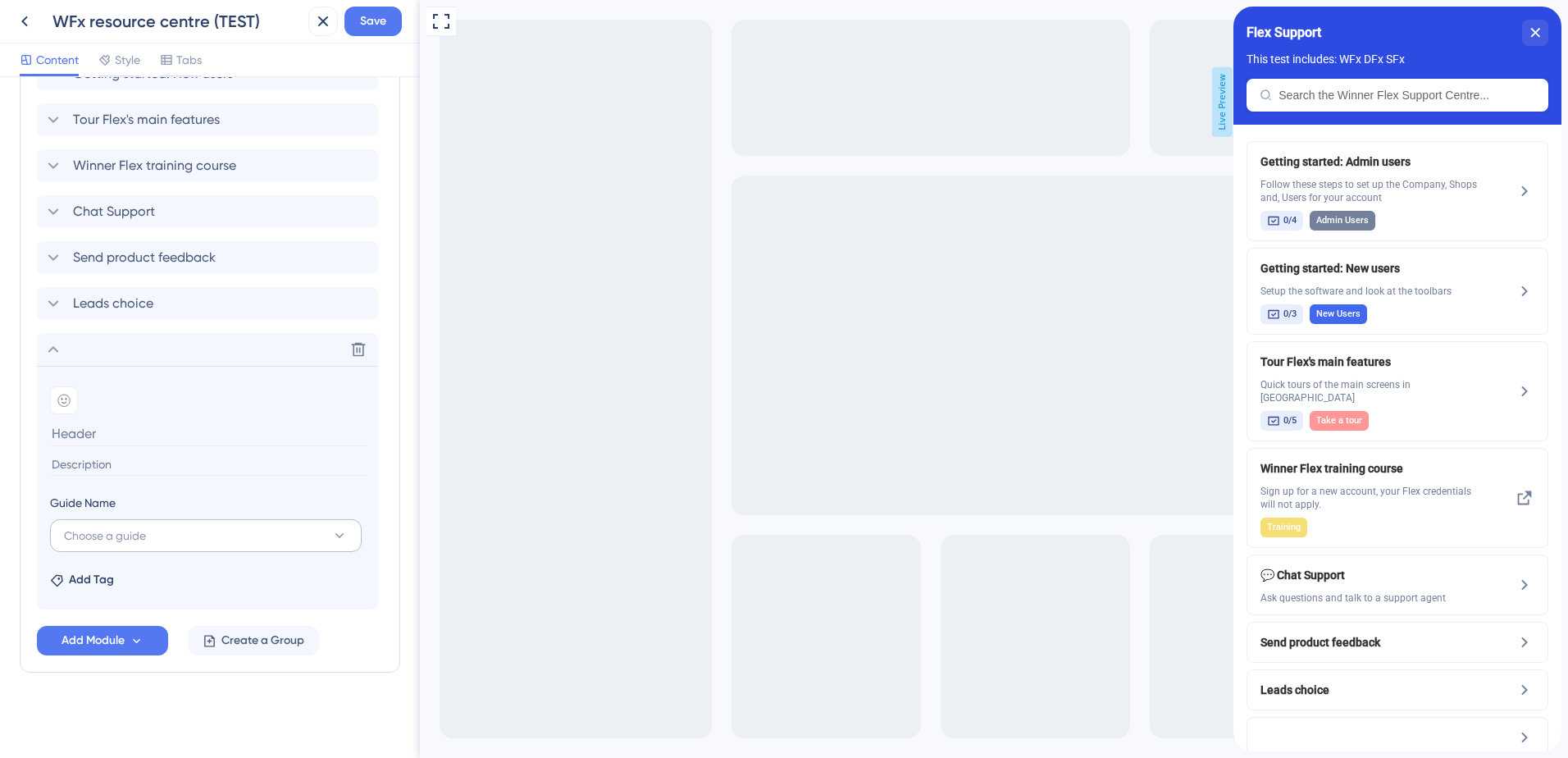
scroll to position [0, 0]
click at [200, 528] on button "Choose a guide" at bounding box center [205, 536] width 312 height 33
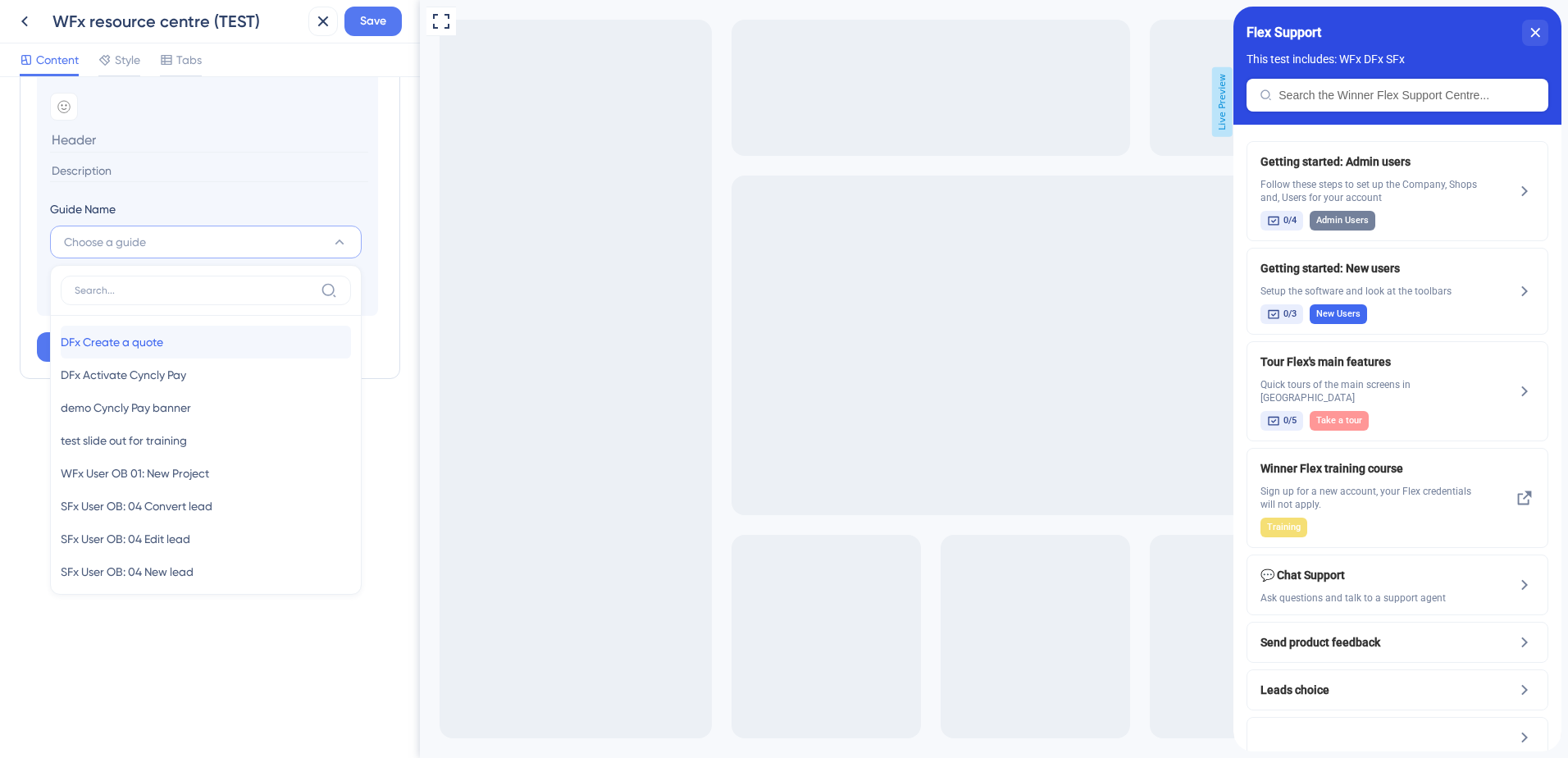
click at [221, 353] on div "DFx Create a quote DFx Create a quote" at bounding box center [205, 342] width 291 height 33
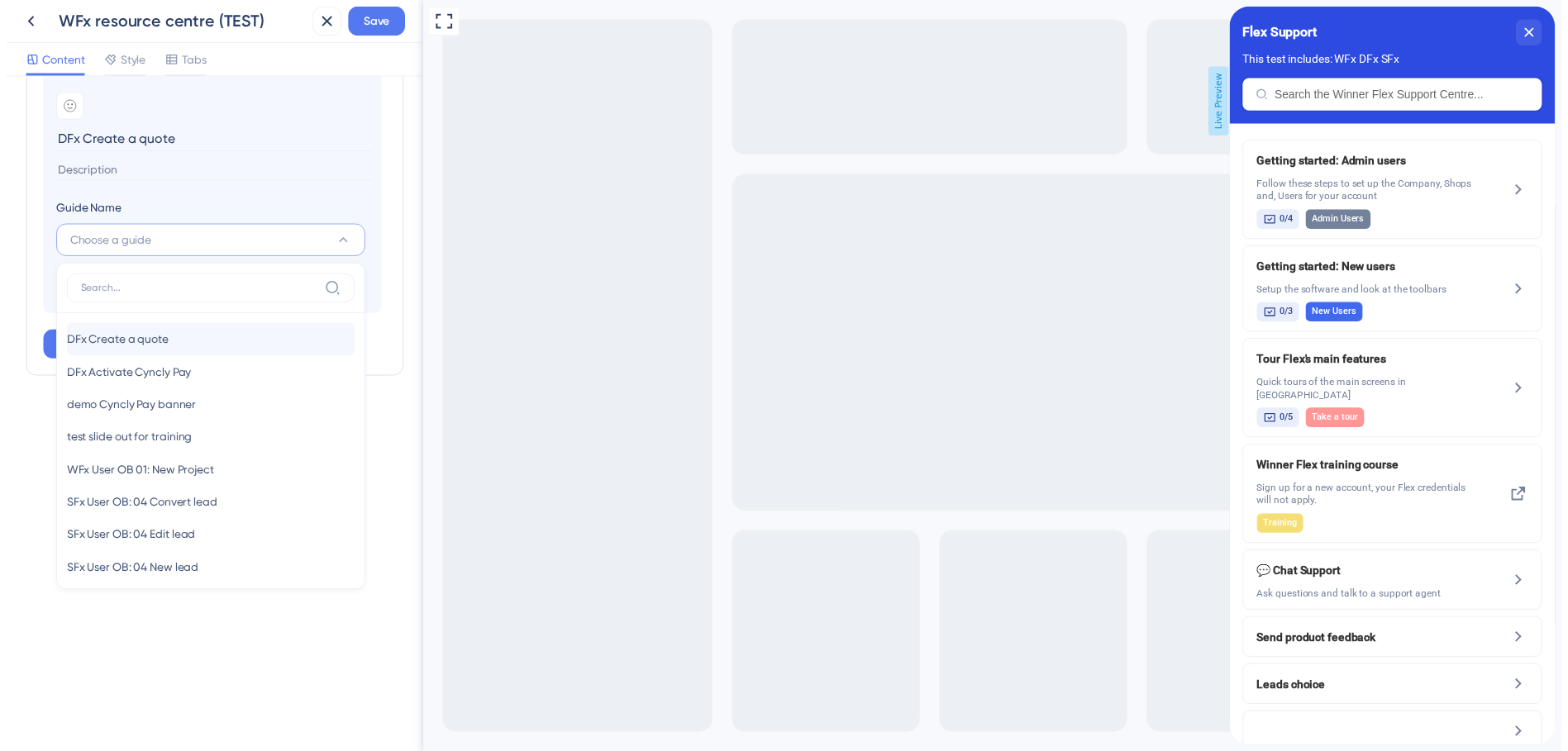
scroll to position [910, 0]
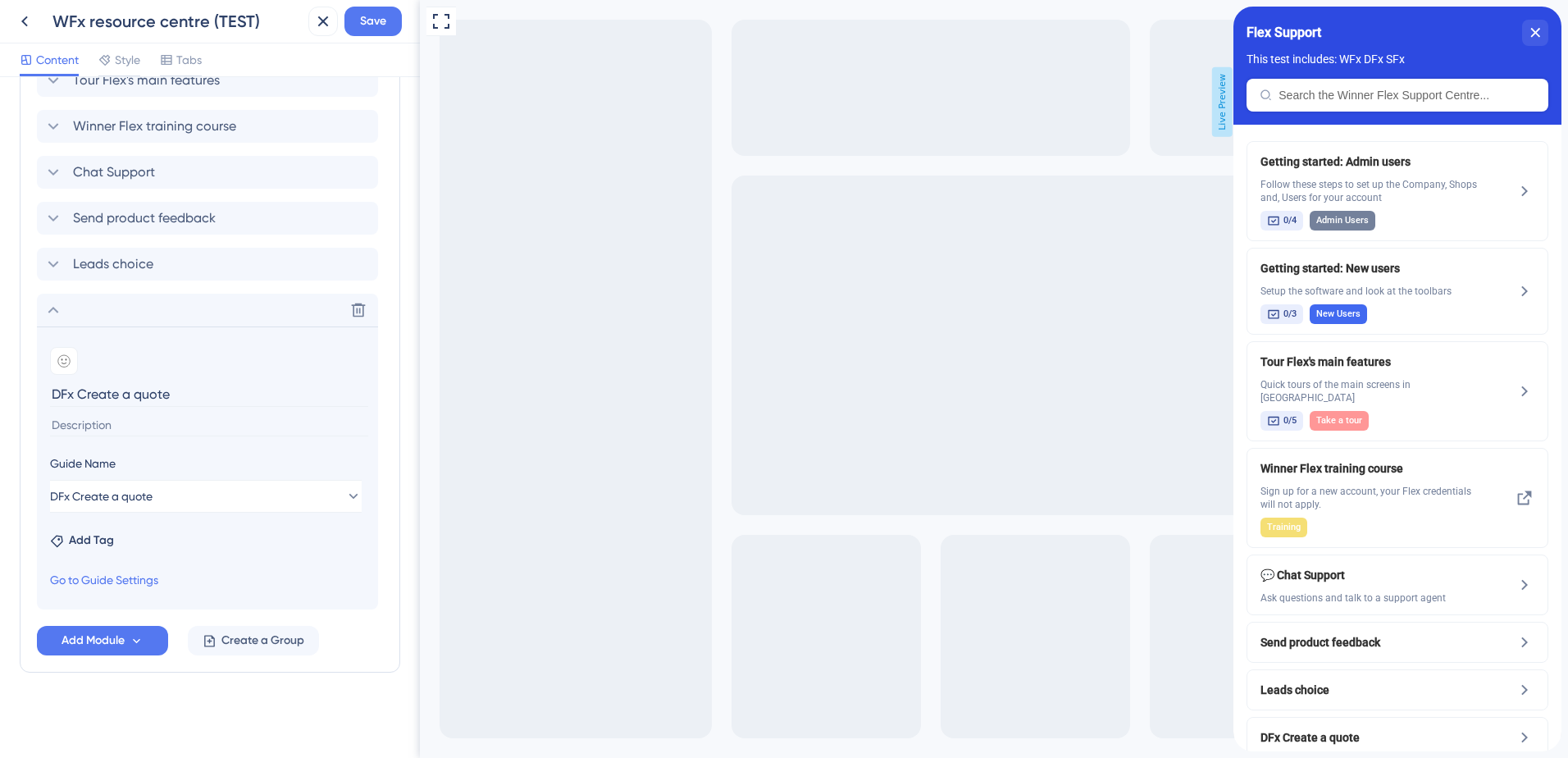
drag, startPoint x: 78, startPoint y: 394, endPoint x: 40, endPoint y: 395, distance: 38.0
click at [40, 395] on section "Add emoji DFx Create a quote Guide Name DFx Create a quote Add Tag Go to Guide …" at bounding box center [207, 468] width 341 height 283
type input "Create a quote"
click at [385, 15] on span "Save" at bounding box center [373, 22] width 26 height 20
click at [381, 53] on div "Content Style Tabs" at bounding box center [209, 60] width 420 height 33
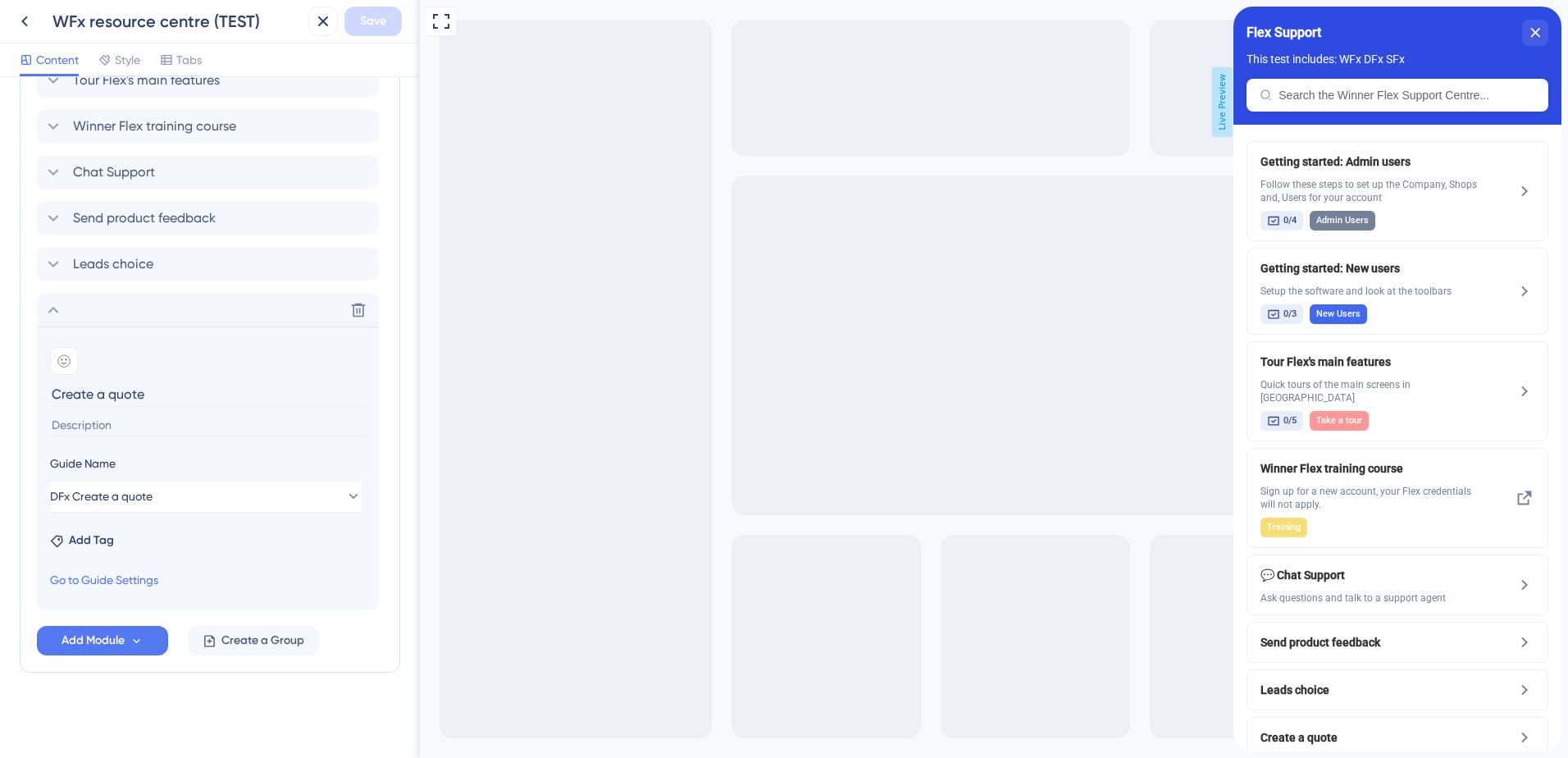
click at [314, 55] on div "Content Style Tabs" at bounding box center [209, 60] width 420 height 33
click at [29, 22] on icon at bounding box center [24, 22] width 20 height 20
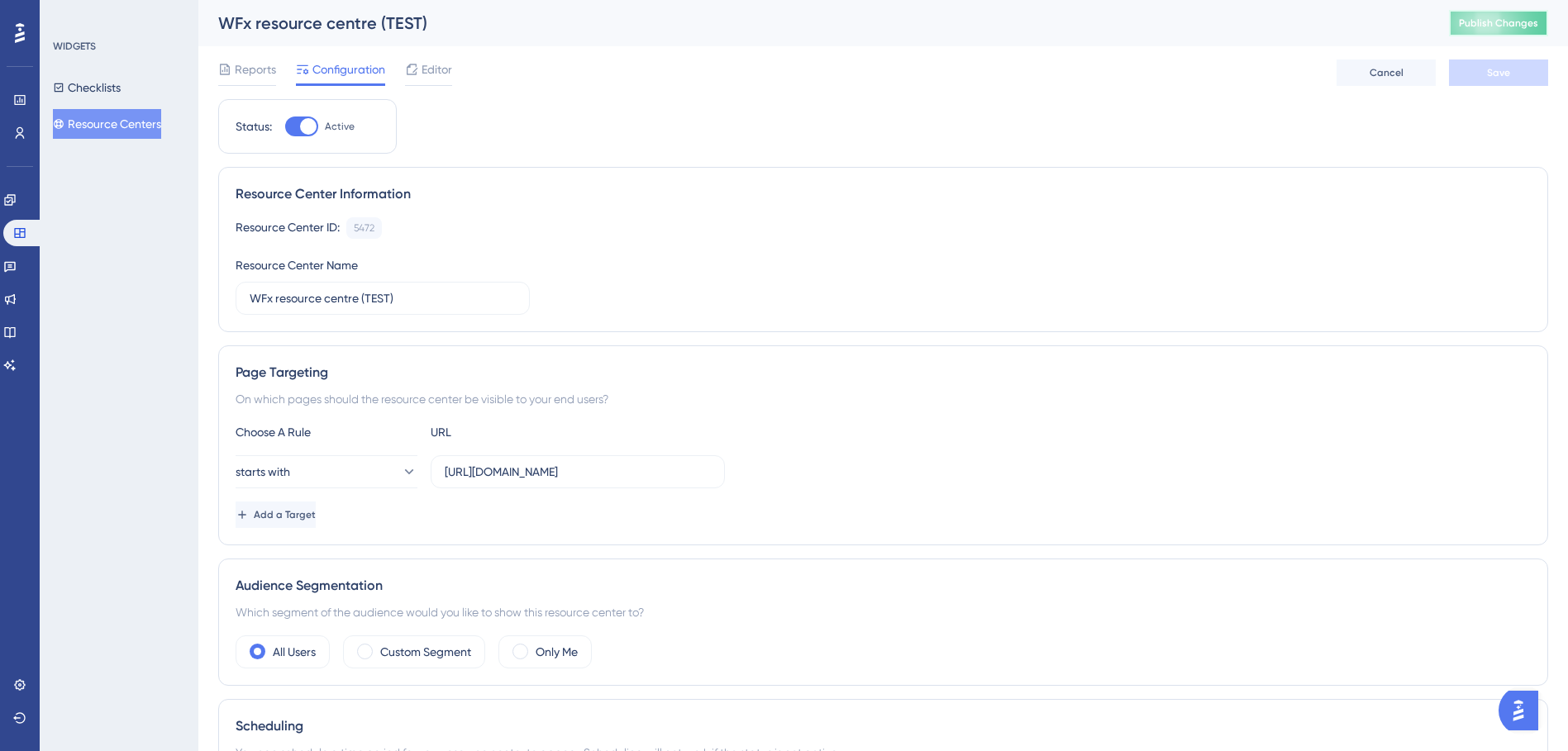
click at [1502, 14] on button "Publish Changes" at bounding box center [1498, 23] width 100 height 27
click at [120, 109] on button "Resource Centers" at bounding box center [107, 124] width 108 height 30
